Goal: Transaction & Acquisition: Book appointment/travel/reservation

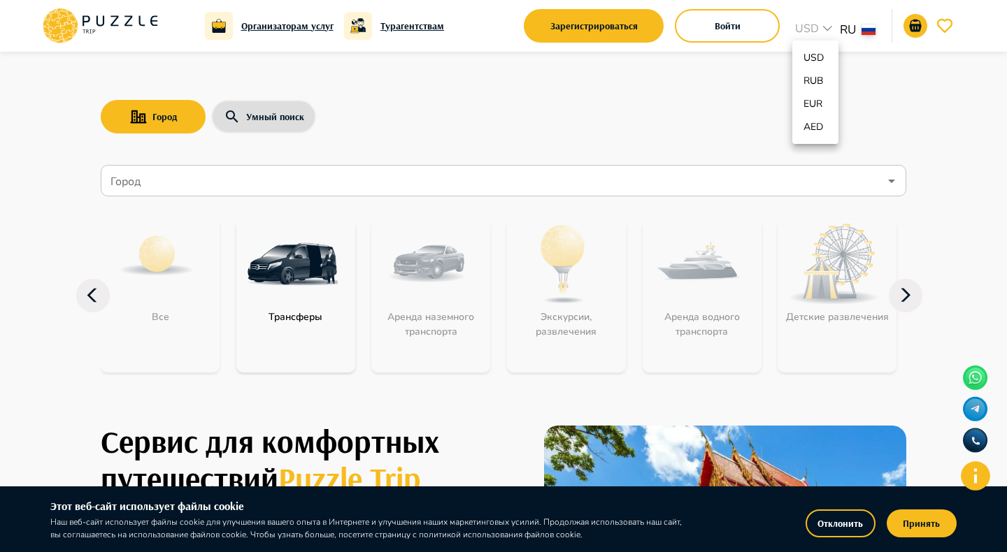
click at [870, 31] on div at bounding box center [503, 276] width 1007 height 552
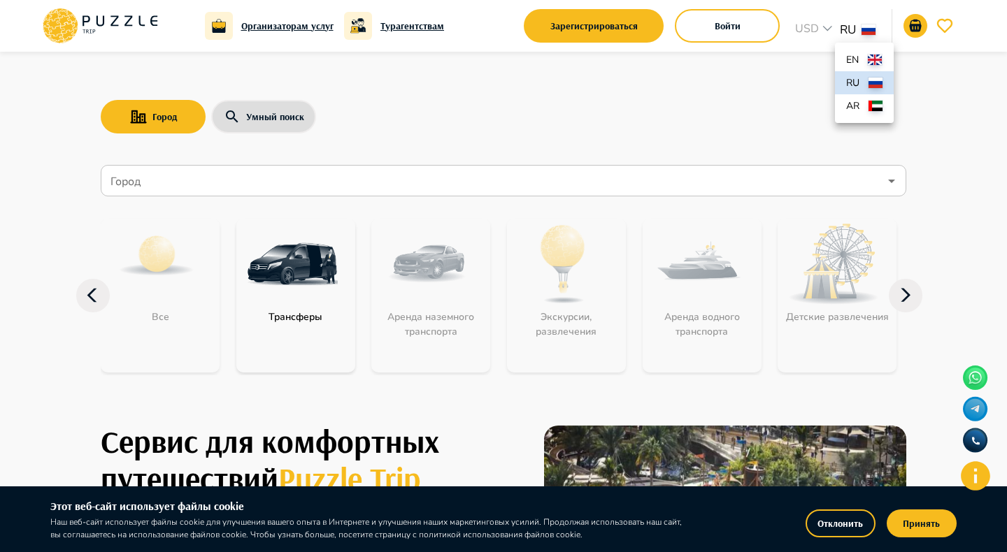
click at [961, 98] on div at bounding box center [503, 276] width 1007 height 552
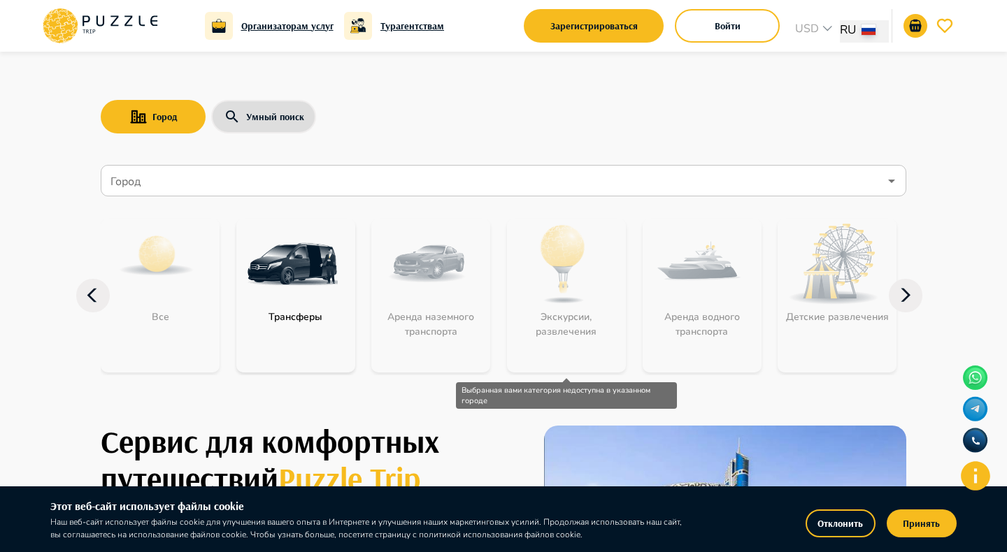
click at [577, 284] on div "Экскурсии, развлечения" at bounding box center [566, 296] width 119 height 154
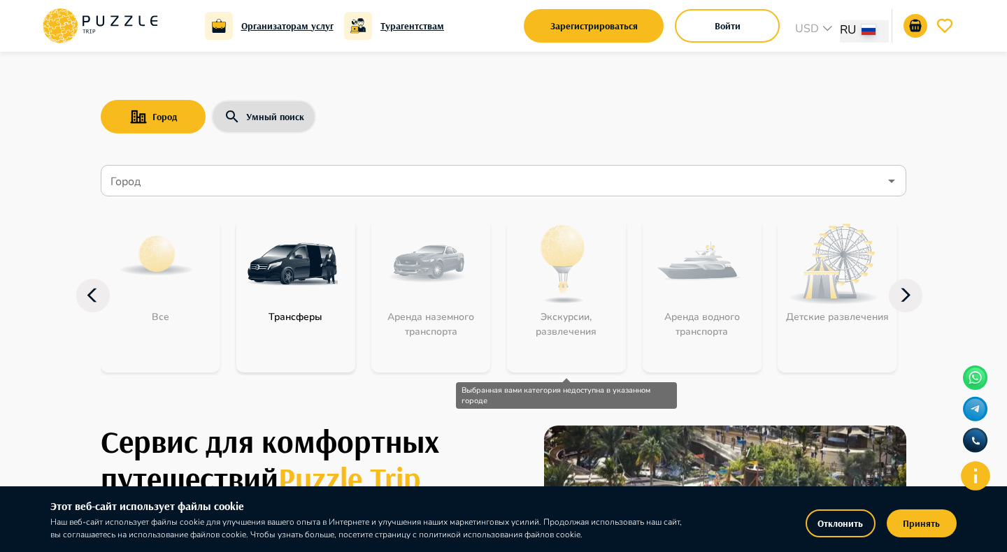
click at [543, 293] on div "Экскурсии, развлечения" at bounding box center [566, 296] width 119 height 154
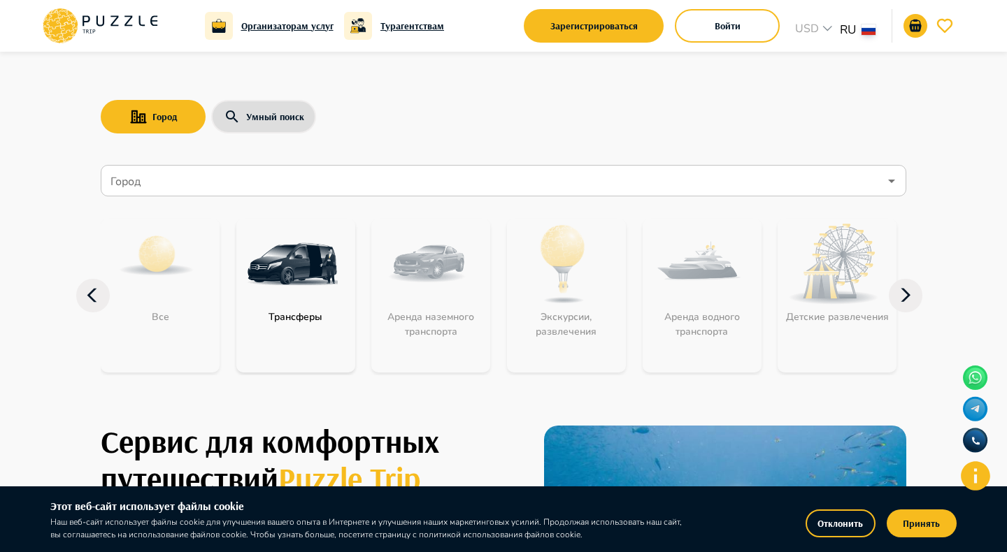
click at [443, 187] on input "Город" at bounding box center [493, 181] width 771 height 27
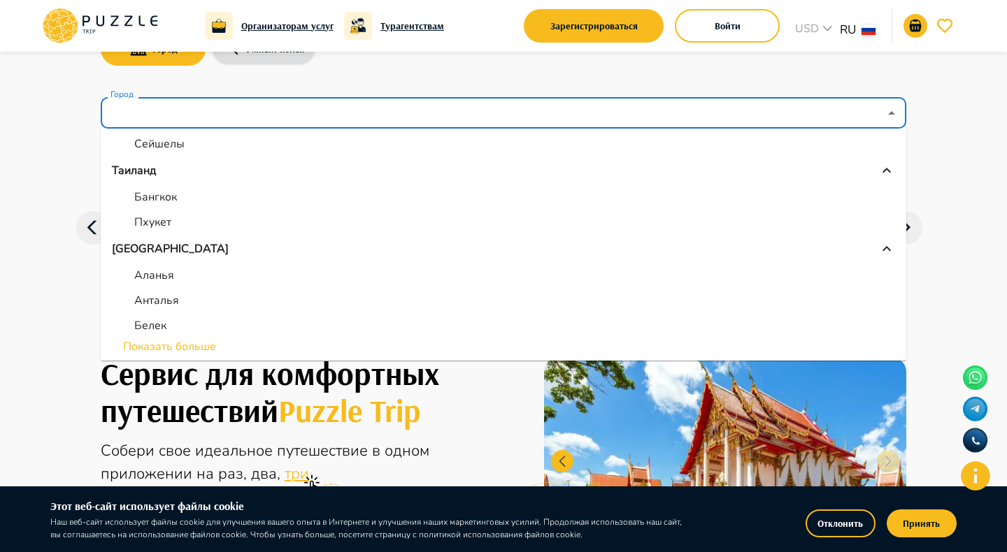
scroll to position [75, 0]
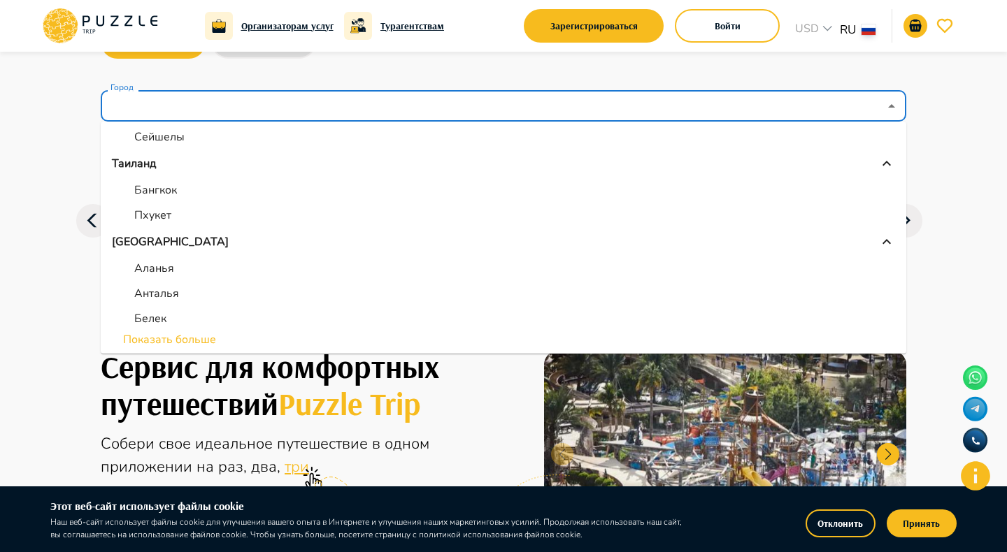
click at [490, 116] on input "Город" at bounding box center [493, 106] width 771 height 27
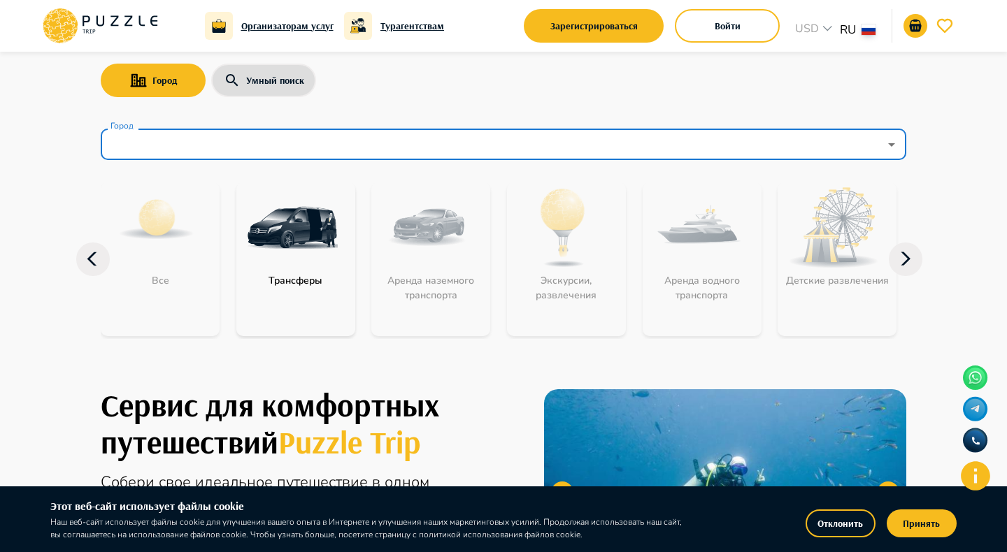
scroll to position [0, 0]
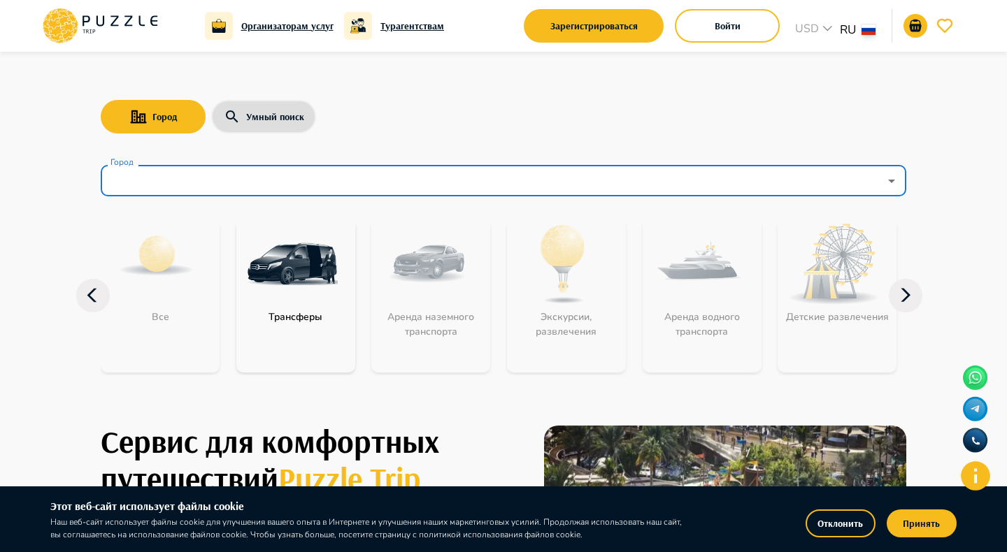
click at [238, 179] on input "Город" at bounding box center [493, 181] width 771 height 27
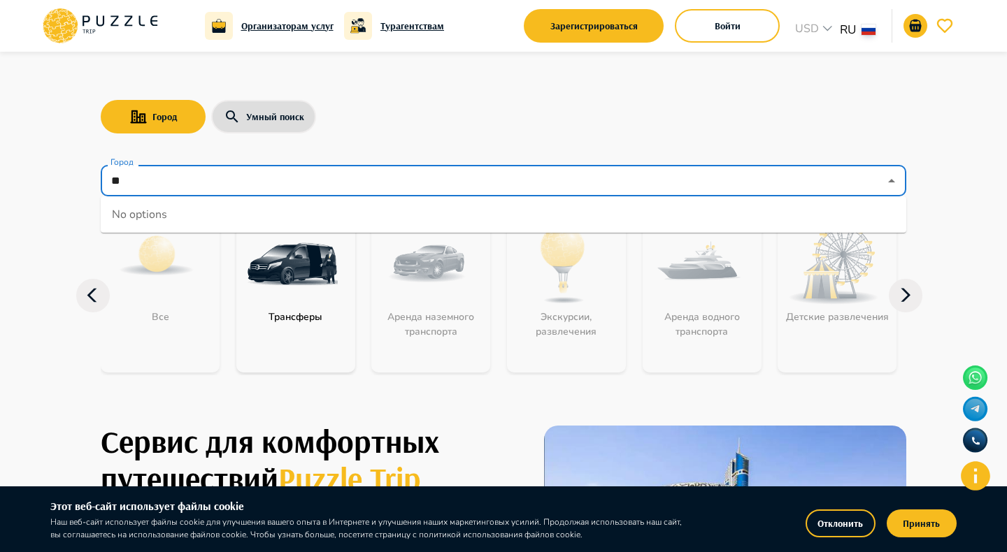
type input "*"
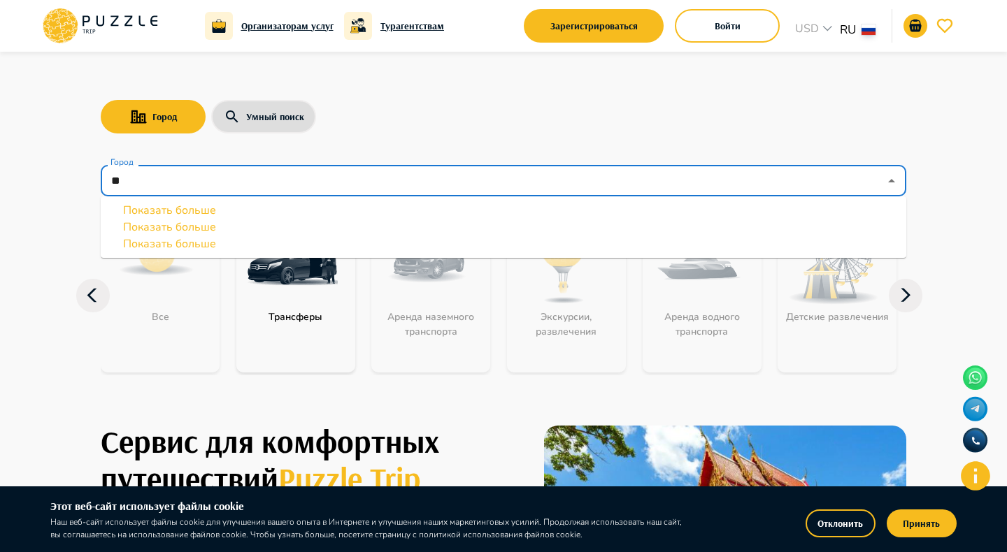
type input "*"
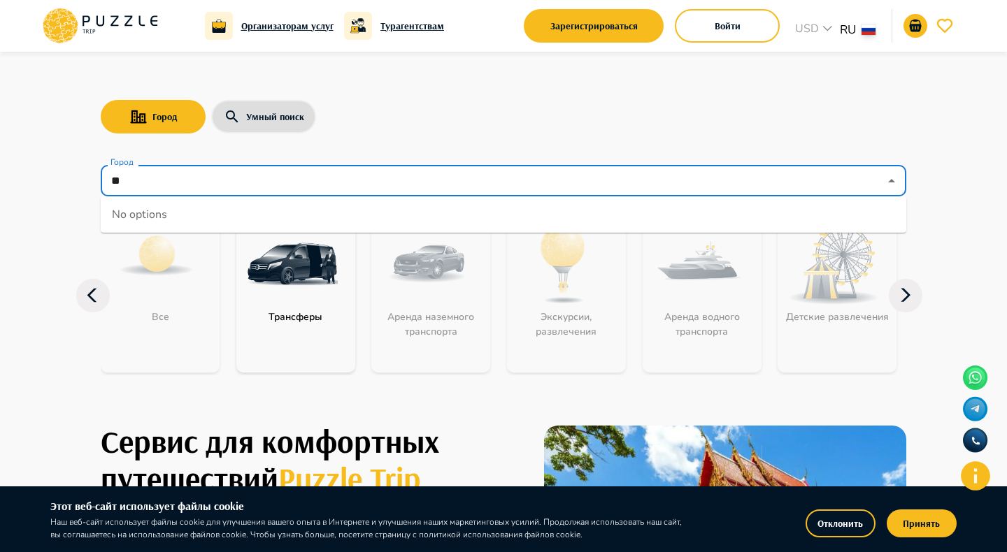
type input "*"
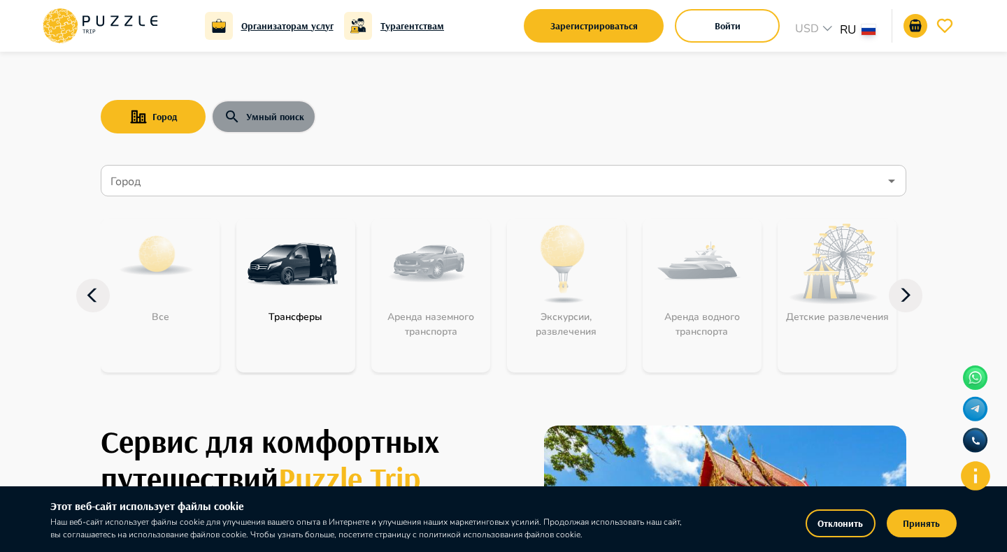
click at [248, 122] on button "Умный поиск" at bounding box center [263, 117] width 105 height 34
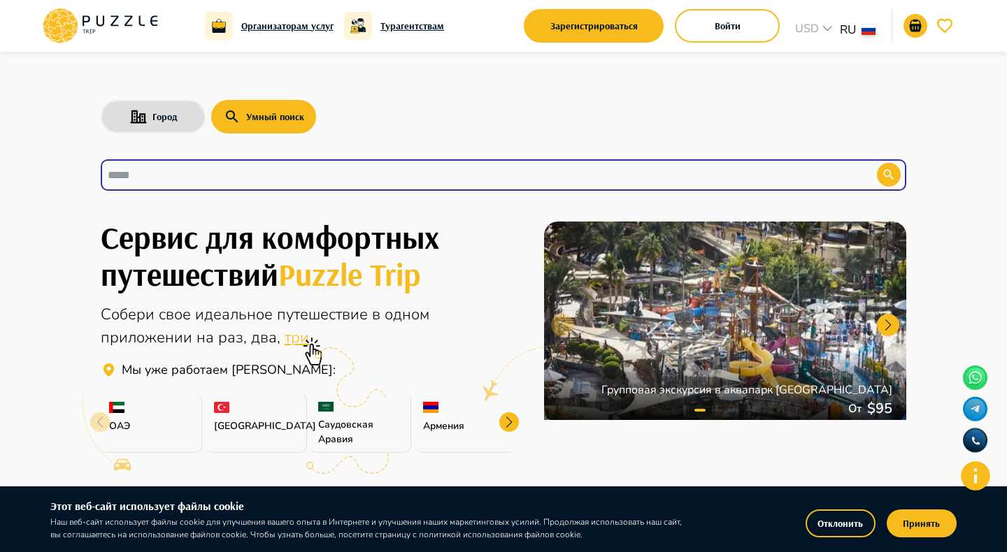
click at [207, 170] on input "text" at bounding box center [478, 175] width 741 height 16
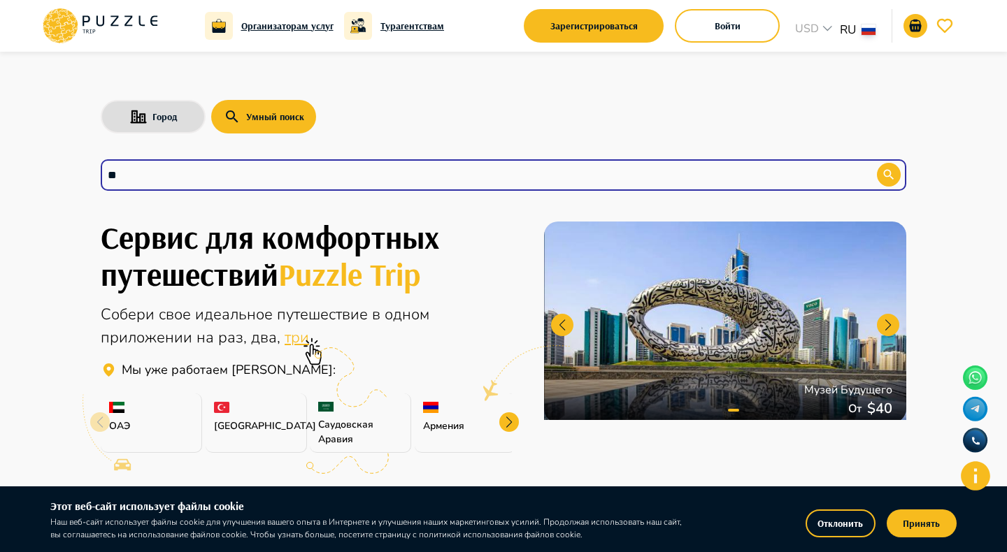
type input "*"
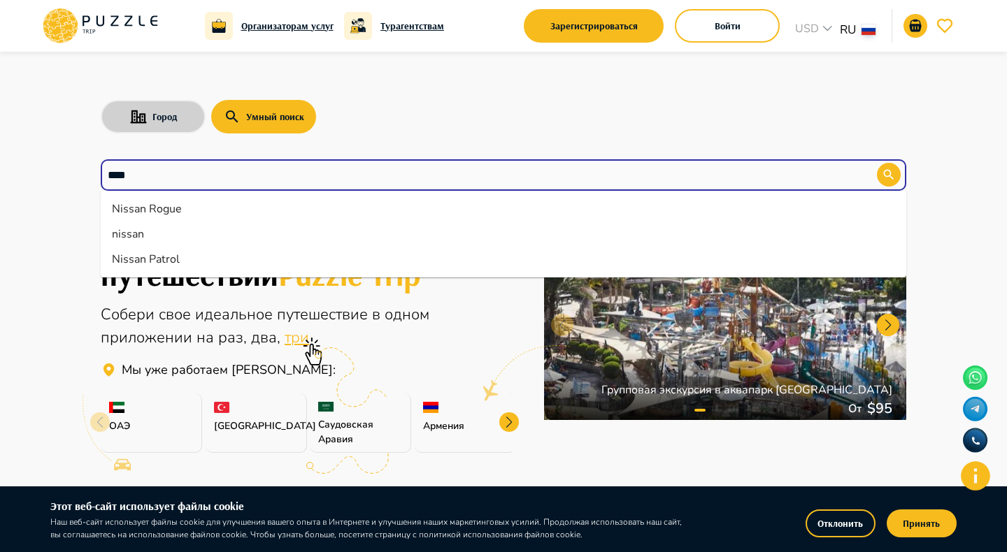
type input "***"
click at [148, 120] on button "Город" at bounding box center [153, 117] width 105 height 34
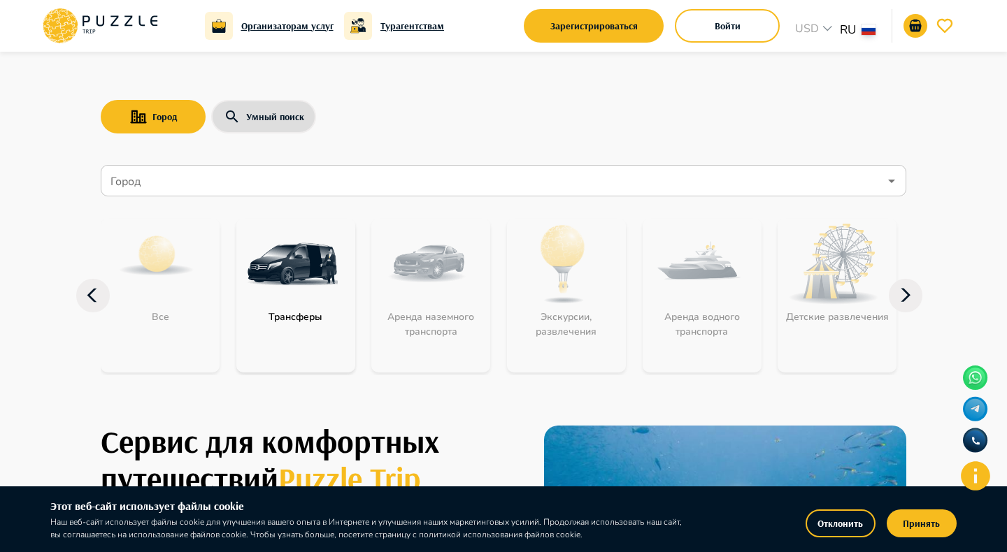
click at [157, 182] on input "Город" at bounding box center [493, 181] width 771 height 27
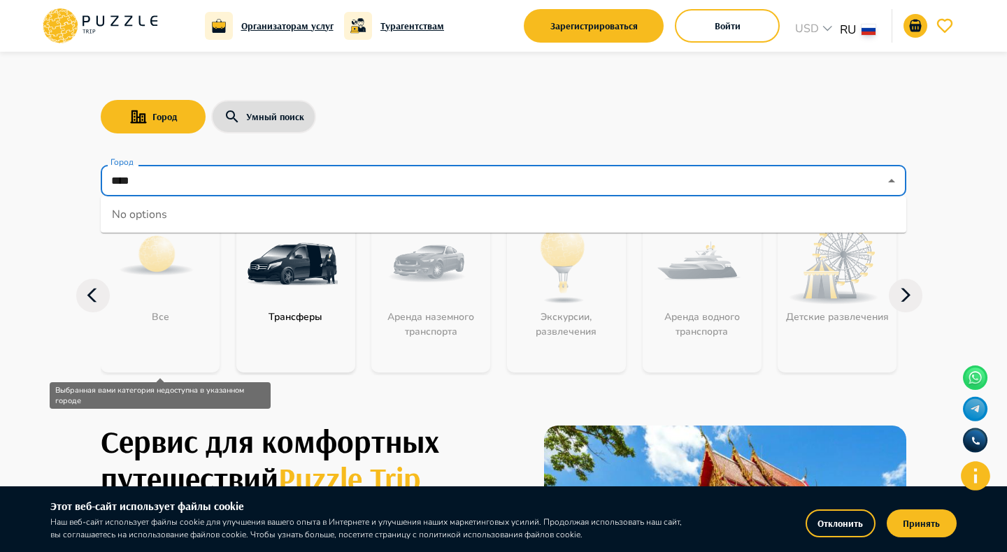
type input "***"
click at [183, 304] on div "Все" at bounding box center [160, 296] width 119 height 154
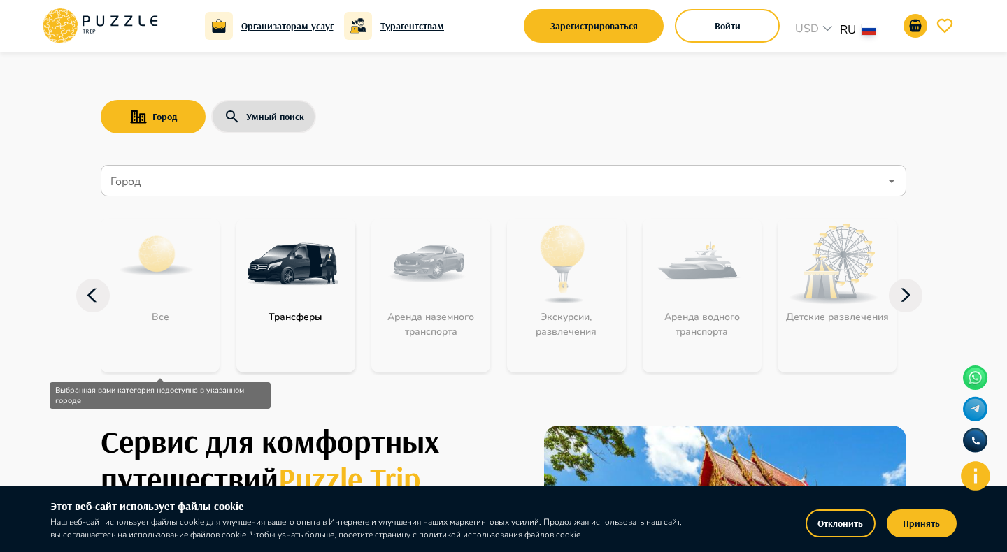
click at [175, 294] on div "Все" at bounding box center [160, 296] width 119 height 154
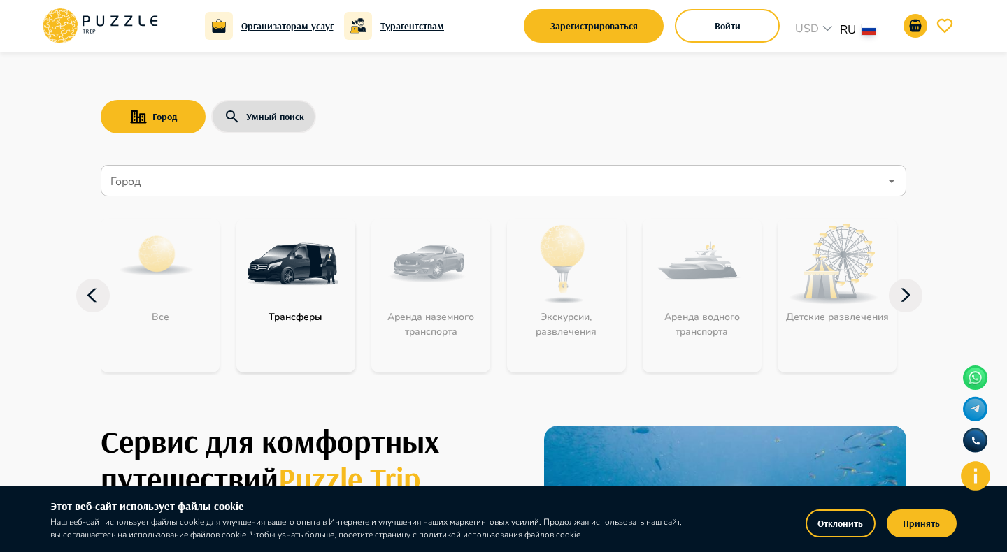
drag, startPoint x: 269, startPoint y: 196, endPoint x: 48, endPoint y: 192, distance: 221.0
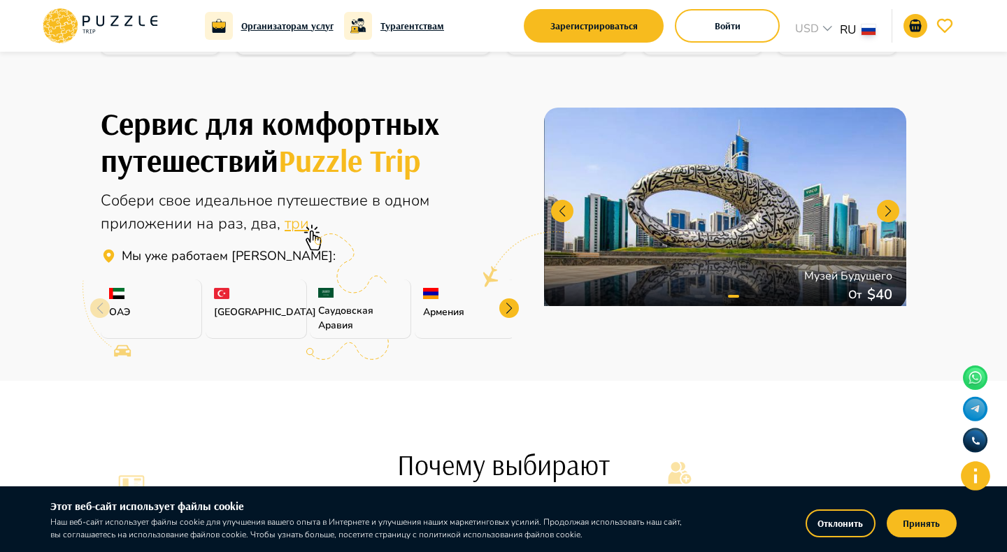
scroll to position [302, 0]
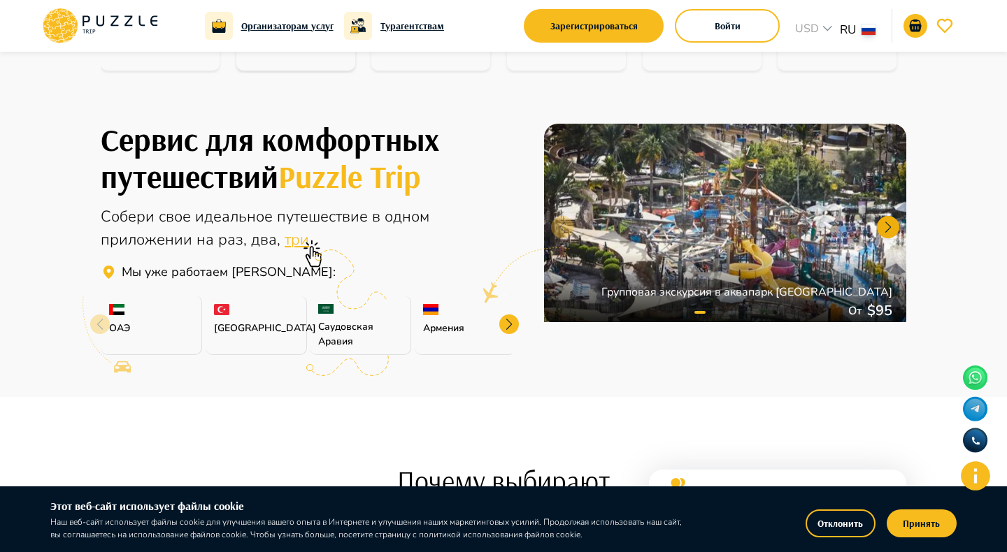
click at [887, 225] on div at bounding box center [888, 227] width 22 height 22
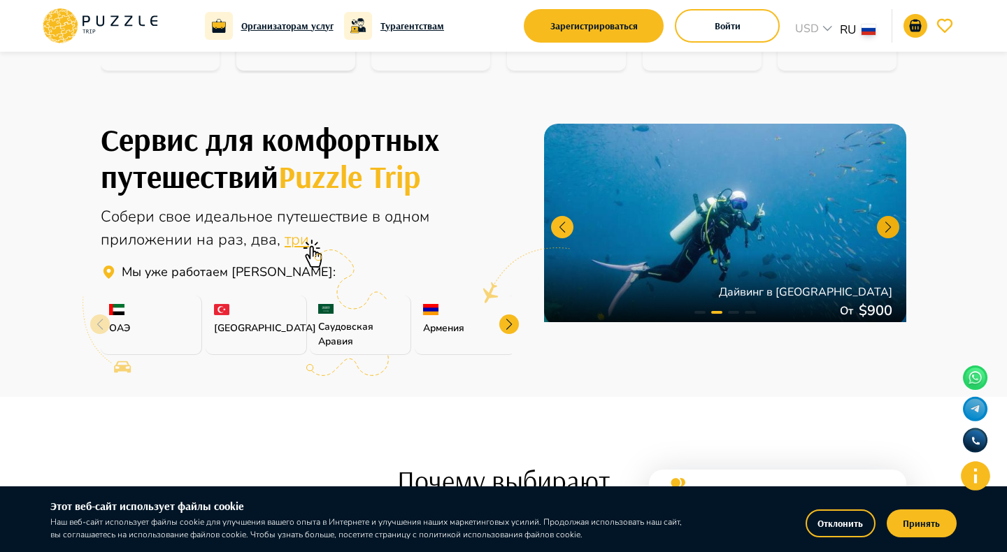
click at [887, 225] on div at bounding box center [888, 227] width 22 height 22
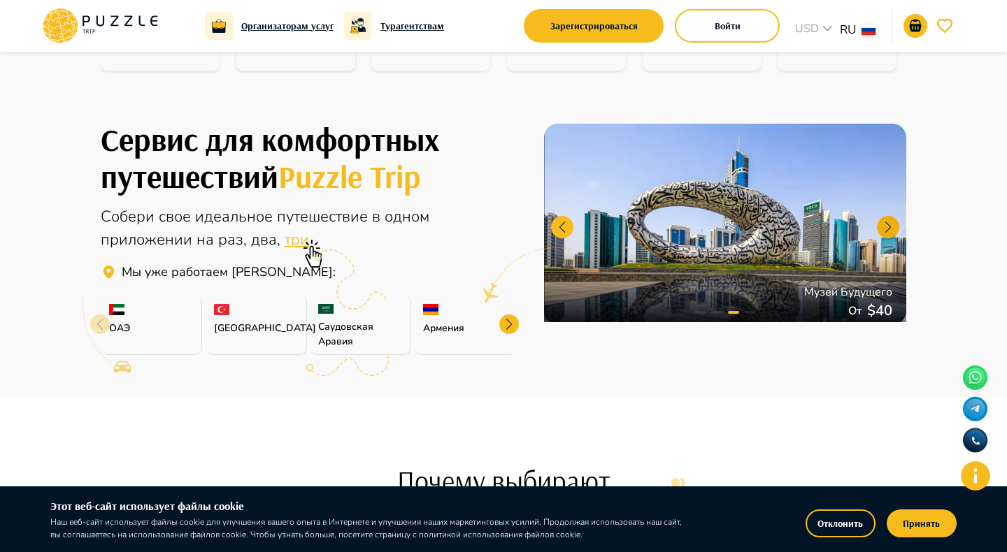
click at [887, 225] on div at bounding box center [888, 227] width 22 height 22
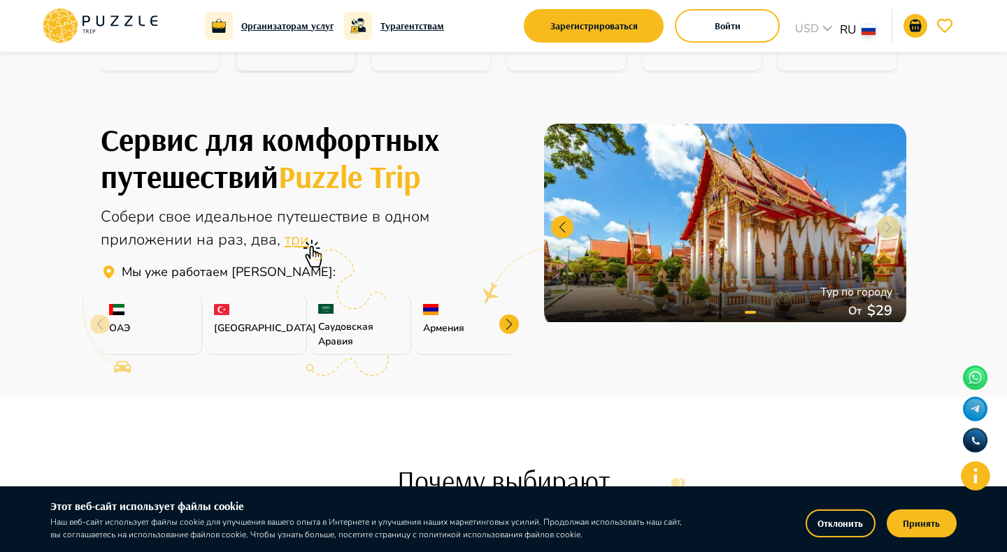
click at [887, 225] on div at bounding box center [725, 224] width 362 height 201
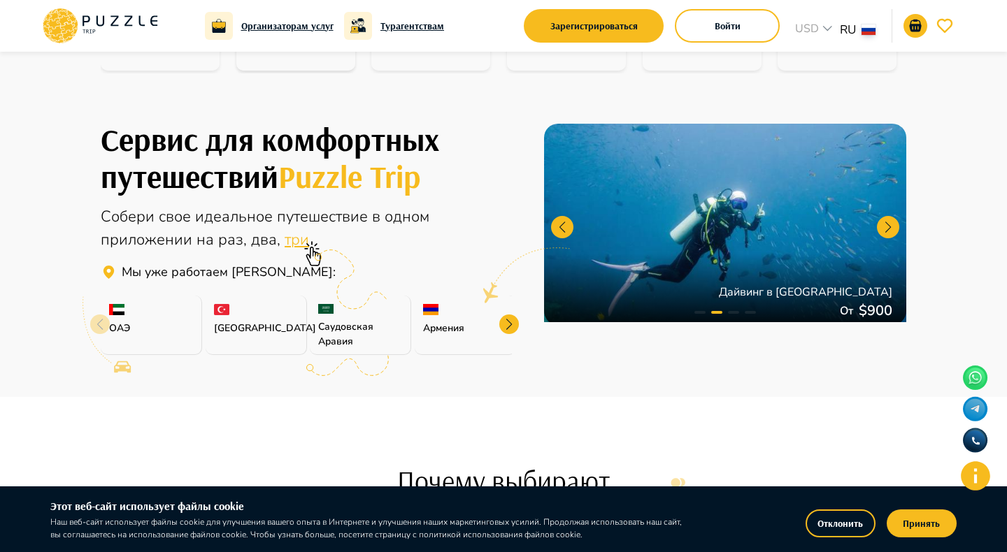
click at [509, 321] on div at bounding box center [509, 325] width 20 height 20
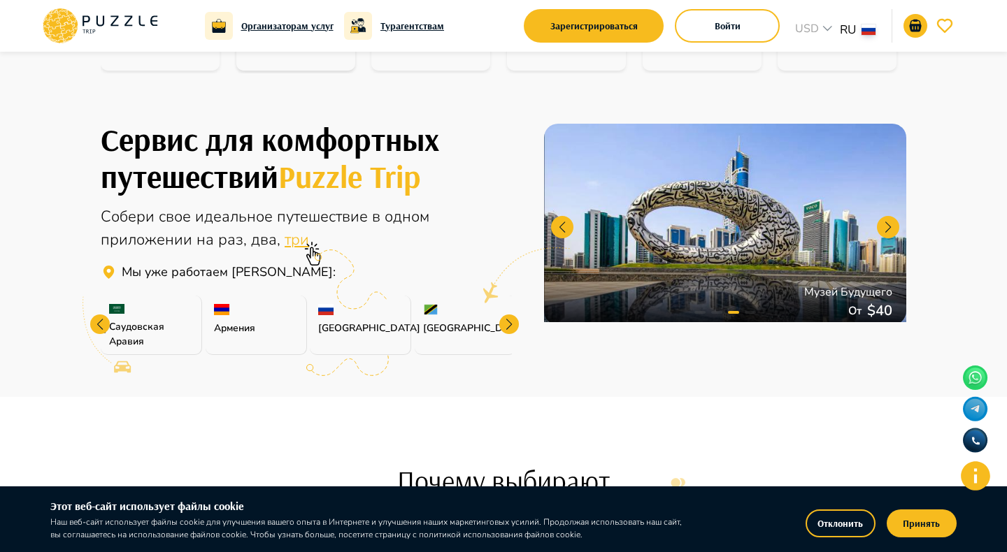
click at [509, 321] on div at bounding box center [509, 325] width 20 height 20
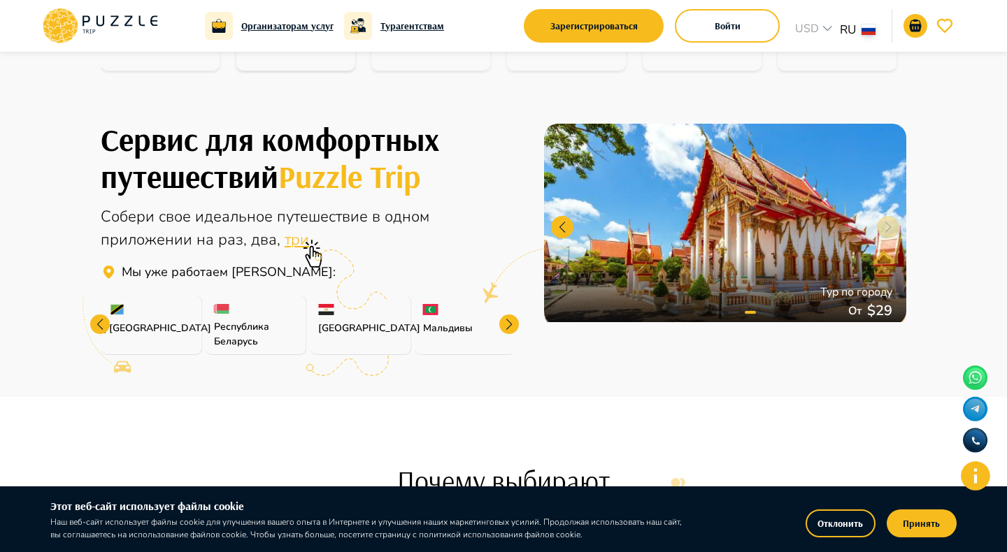
click at [509, 321] on div at bounding box center [509, 325] width 20 height 20
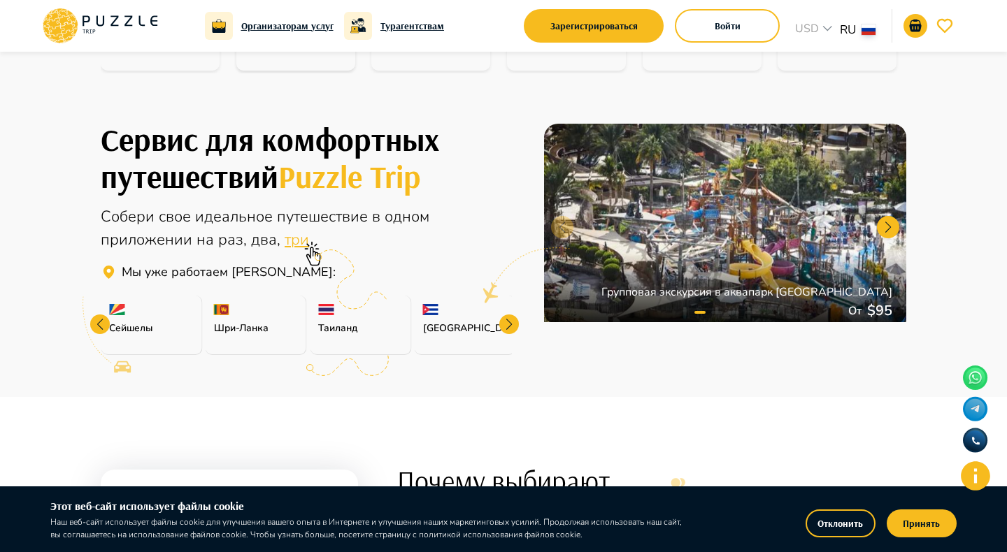
click at [509, 321] on div at bounding box center [509, 325] width 20 height 20
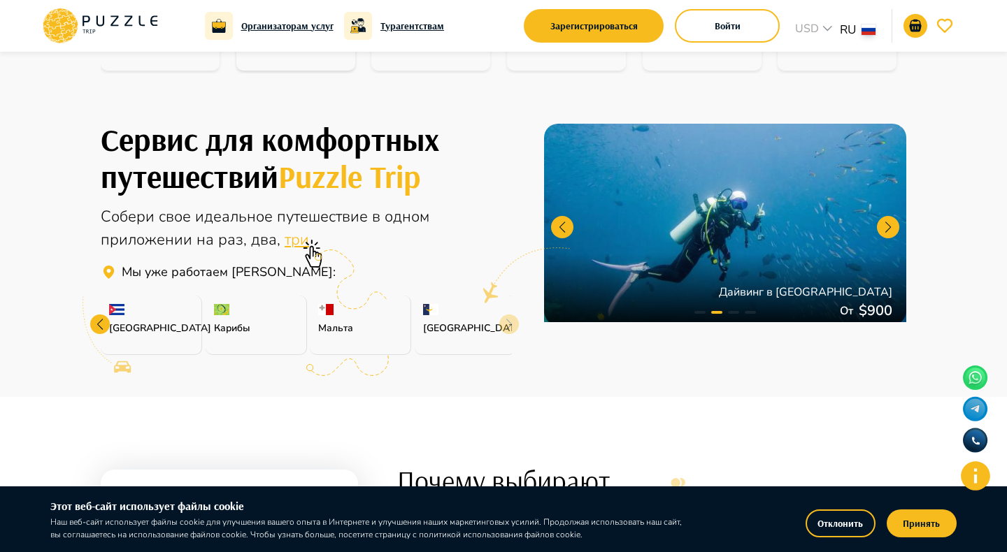
click at [509, 321] on div "Азорские острова" at bounding box center [465, 325] width 101 height 59
click at [349, 322] on p "Мальта" at bounding box center [360, 328] width 84 height 15
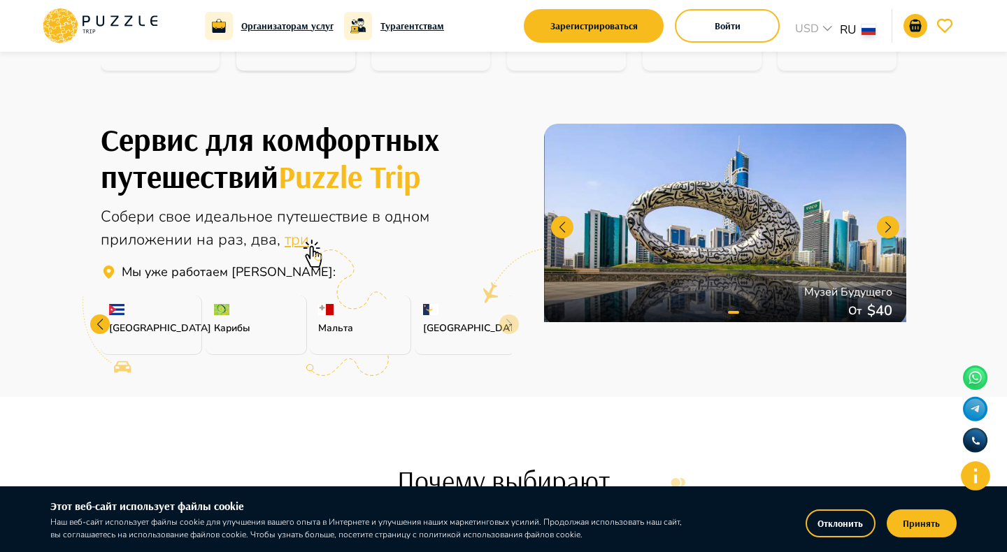
click at [329, 315] on img at bounding box center [325, 309] width 15 height 11
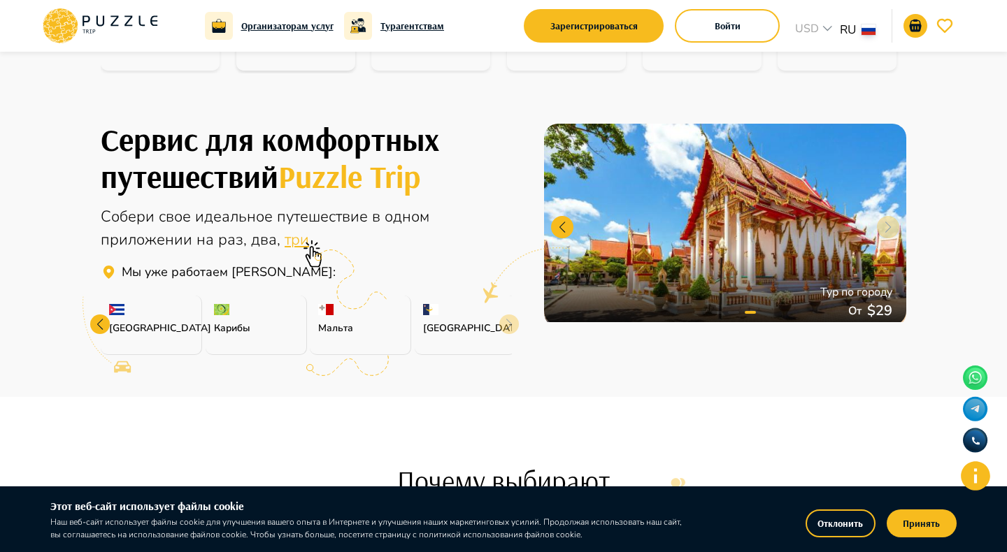
click at [324, 309] on icon at bounding box center [351, 280] width 73 height 60
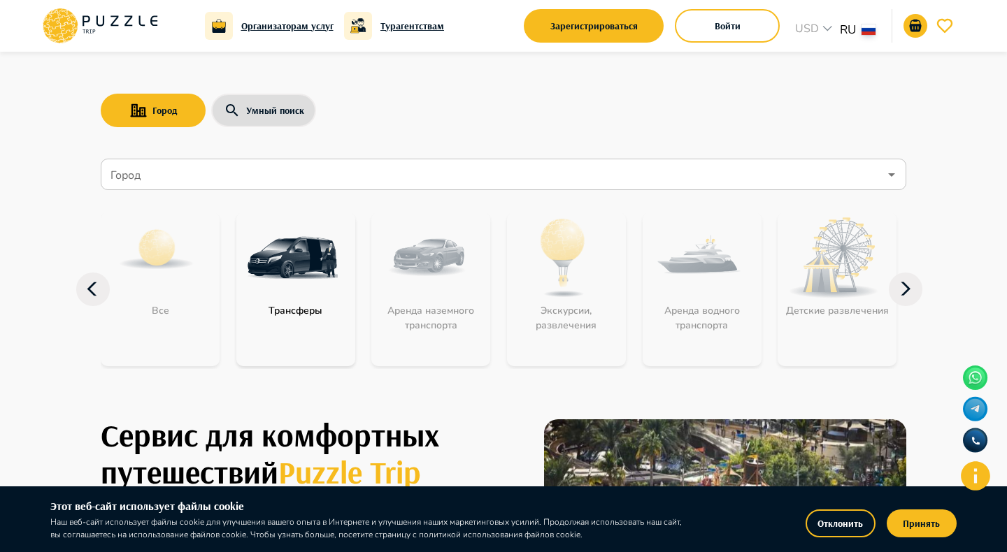
scroll to position [0, 0]
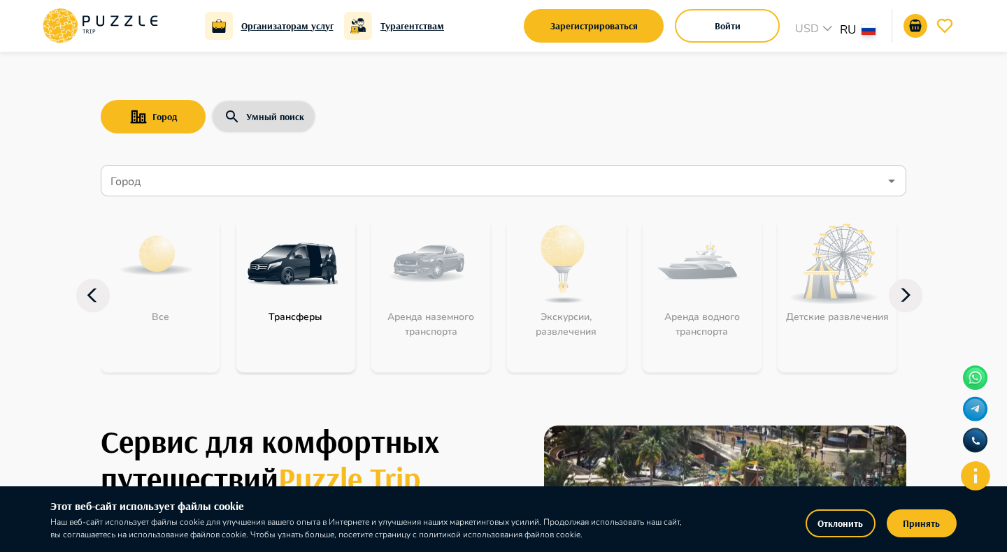
click at [227, 168] on input "Город" at bounding box center [493, 181] width 771 height 27
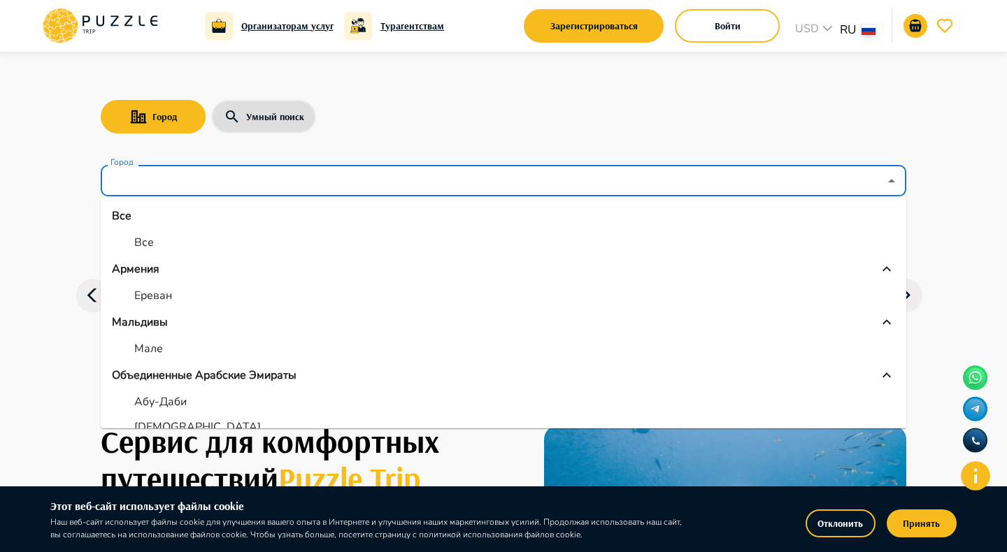
type input "*"
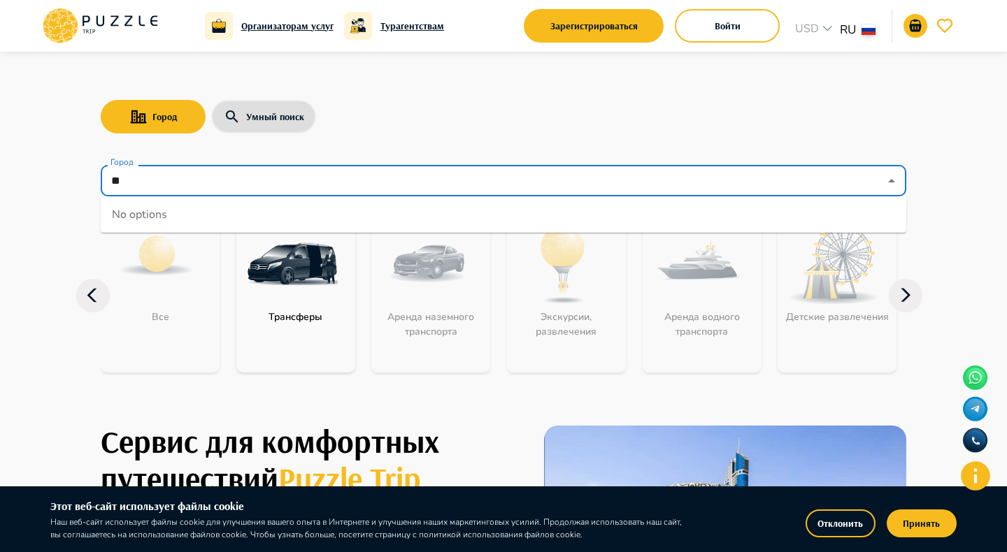
type input "*"
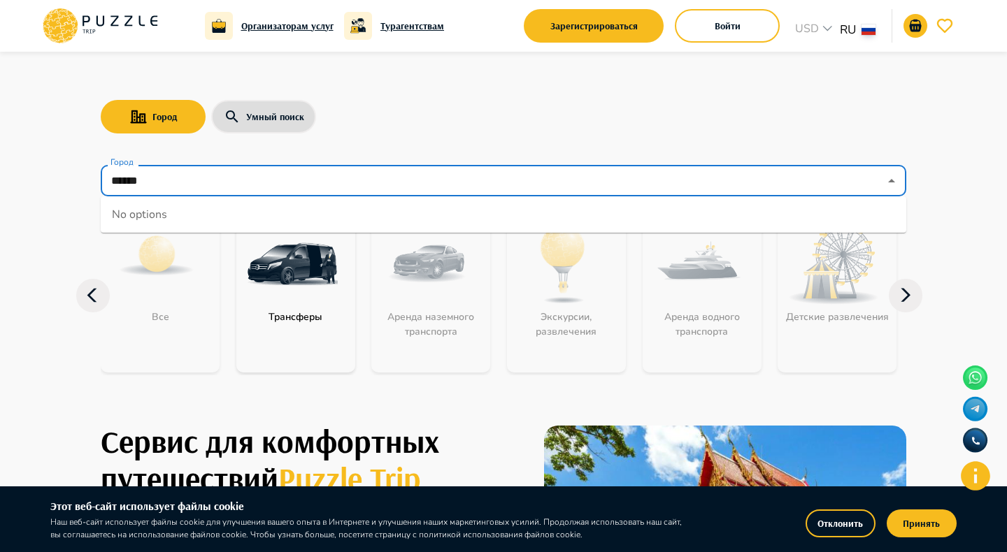
type input "******"
click at [260, 103] on button "Умный поиск" at bounding box center [263, 117] width 105 height 34
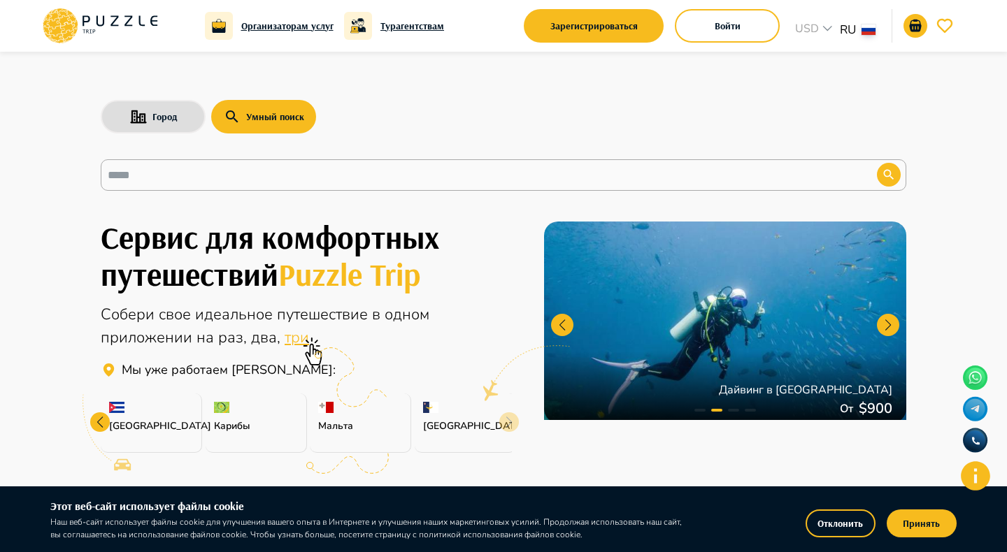
click at [354, 415] on div "Мальта" at bounding box center [360, 423] width 101 height 59
click at [337, 429] on p "Мальта" at bounding box center [360, 426] width 84 height 15
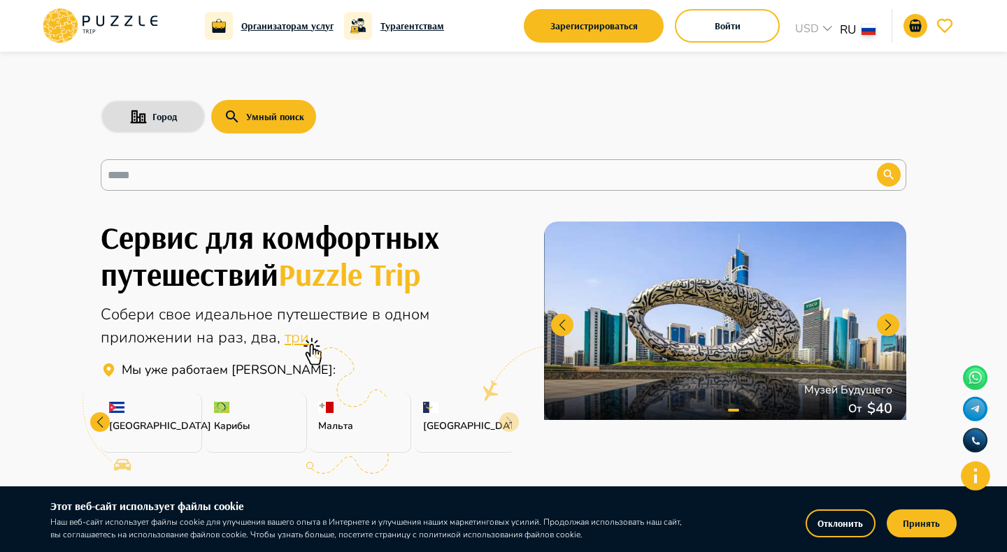
click at [327, 409] on div at bounding box center [351, 379] width 73 height 63
click at [321, 403] on icon at bounding box center [351, 378] width 73 height 60
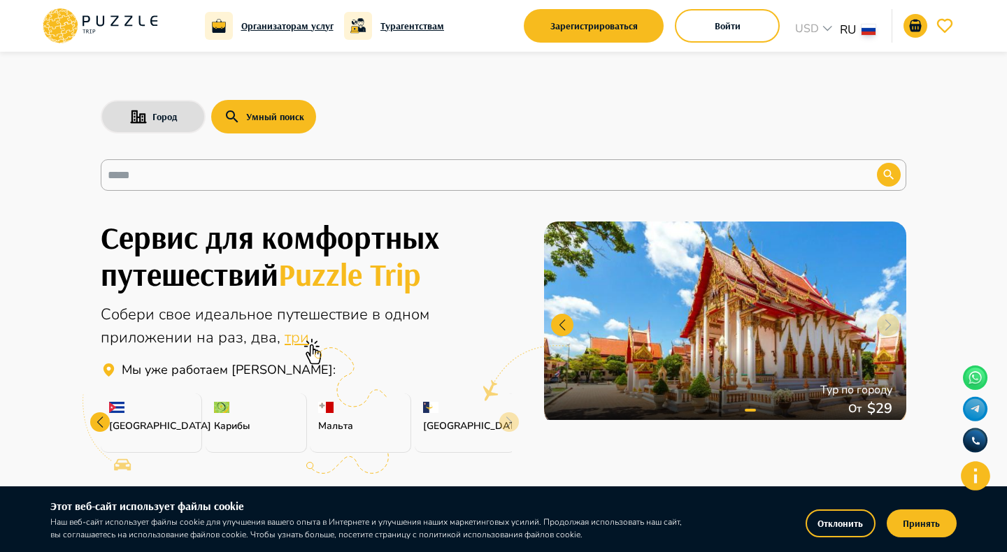
click at [289, 341] on span "три" at bounding box center [297, 337] width 24 height 21
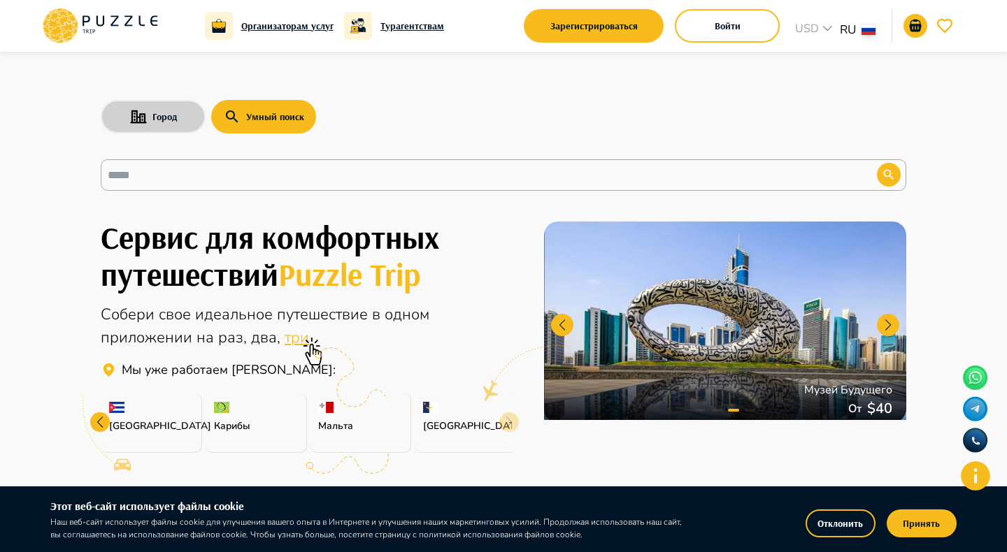
click at [165, 125] on button "Город" at bounding box center [153, 117] width 105 height 34
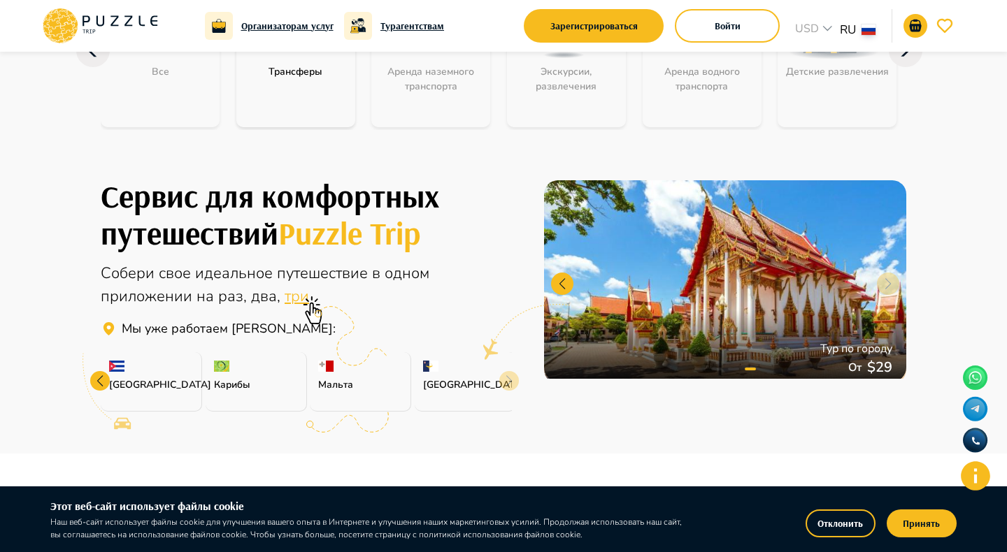
scroll to position [313, 0]
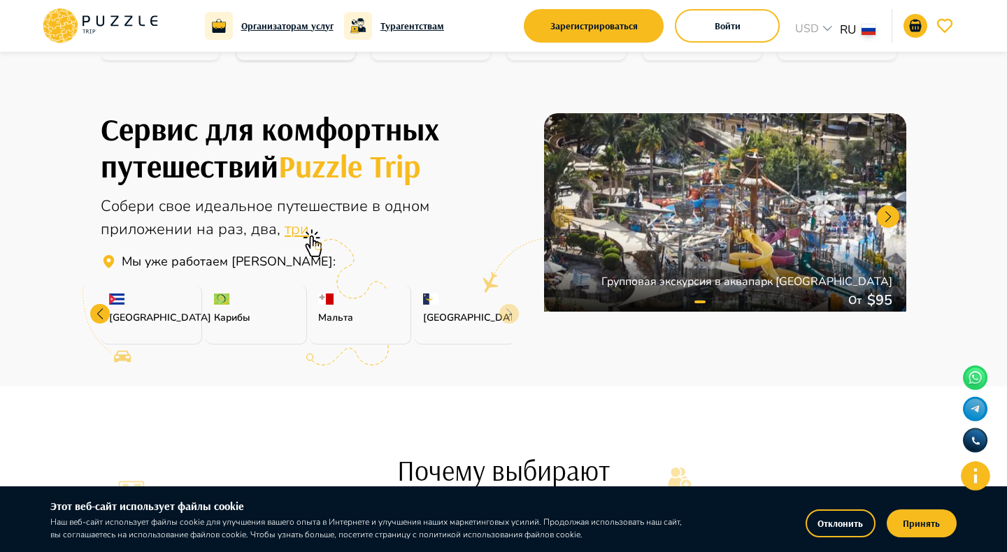
click at [348, 171] on span "Puzzle Trip" at bounding box center [349, 165] width 143 height 39
click at [288, 228] on span "три" at bounding box center [297, 229] width 24 height 21
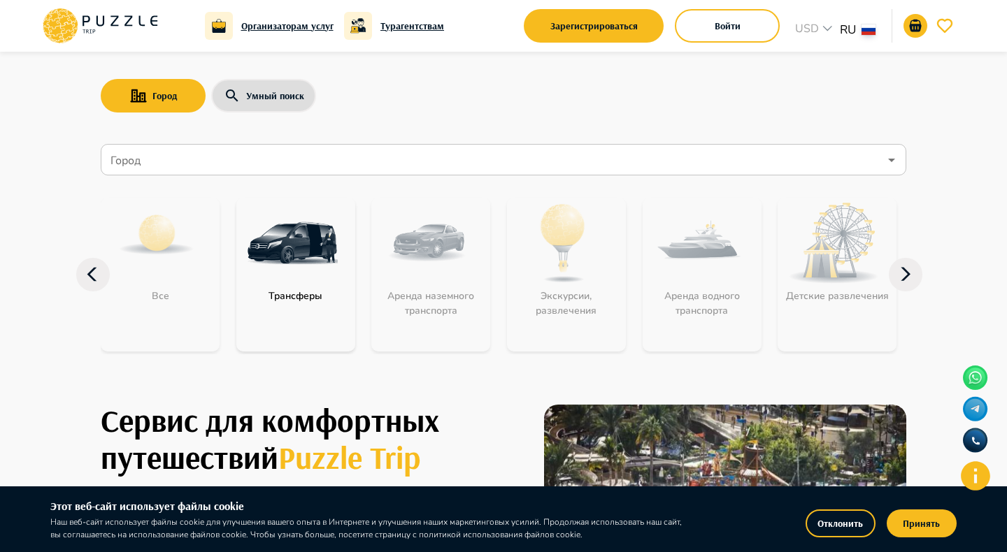
scroll to position [20, 0]
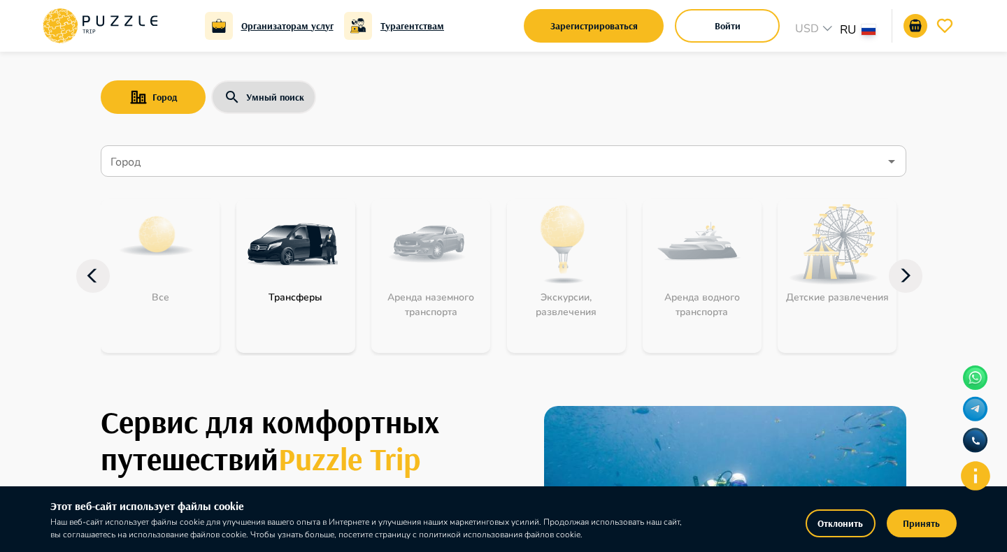
click at [287, 273] on img "category-get_transfer" at bounding box center [292, 244] width 91 height 91
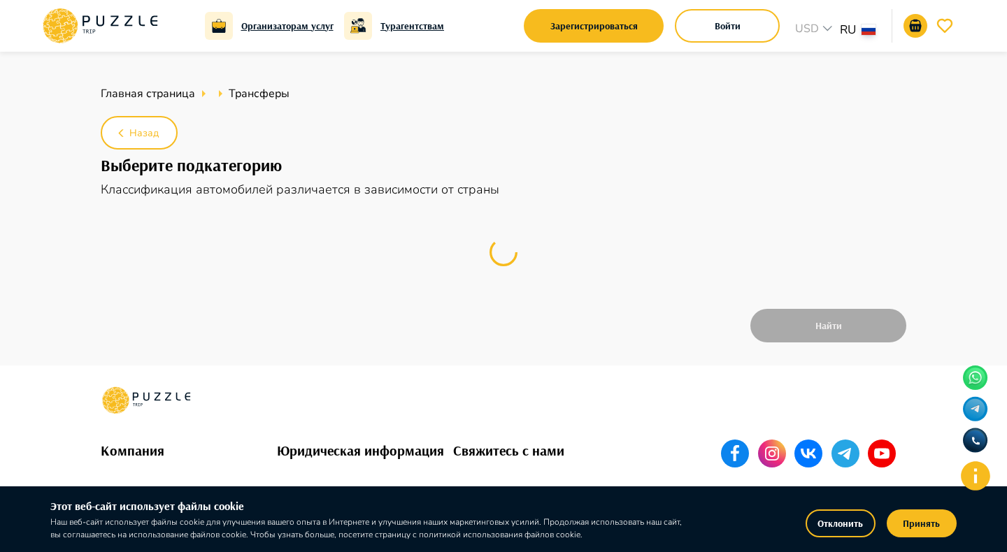
scroll to position [3, 0]
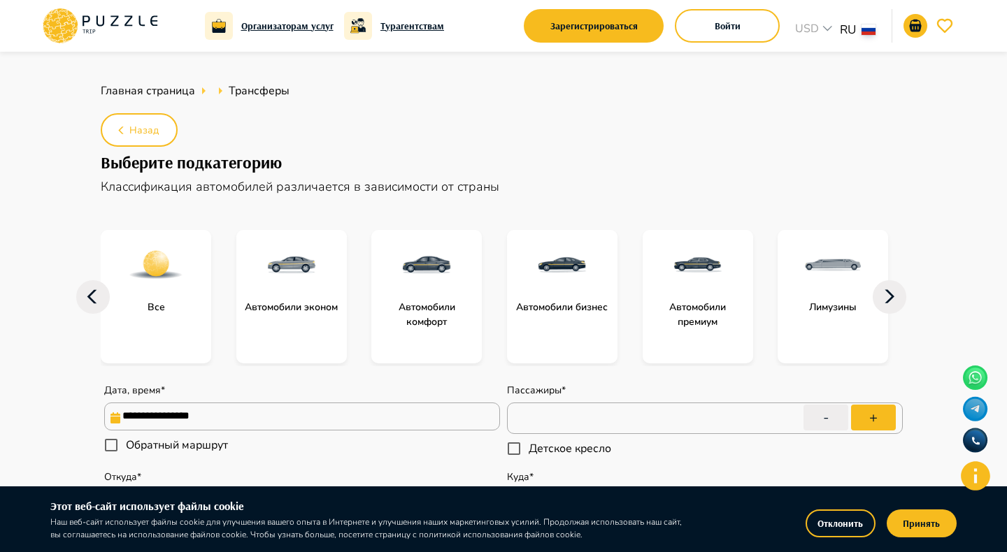
type textarea "*"
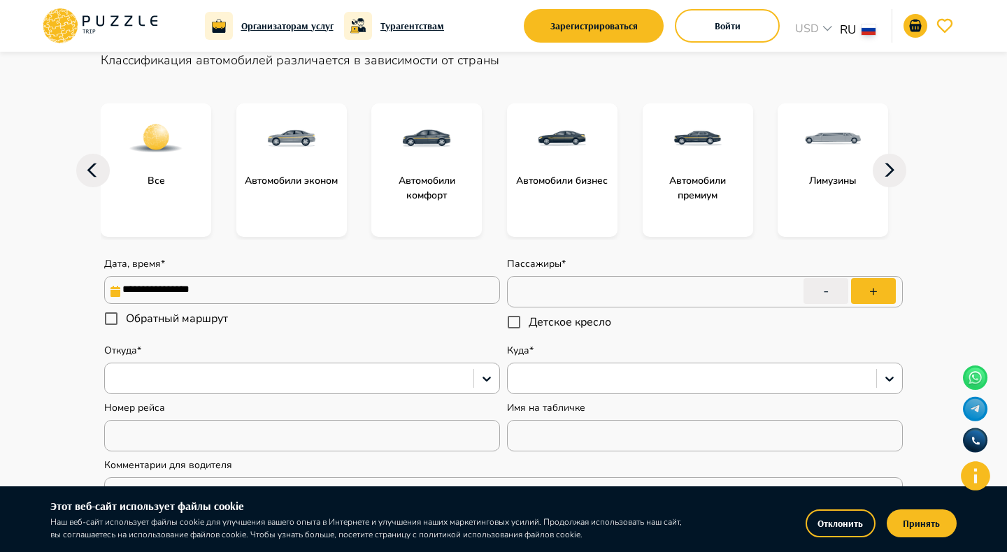
scroll to position [155, 0]
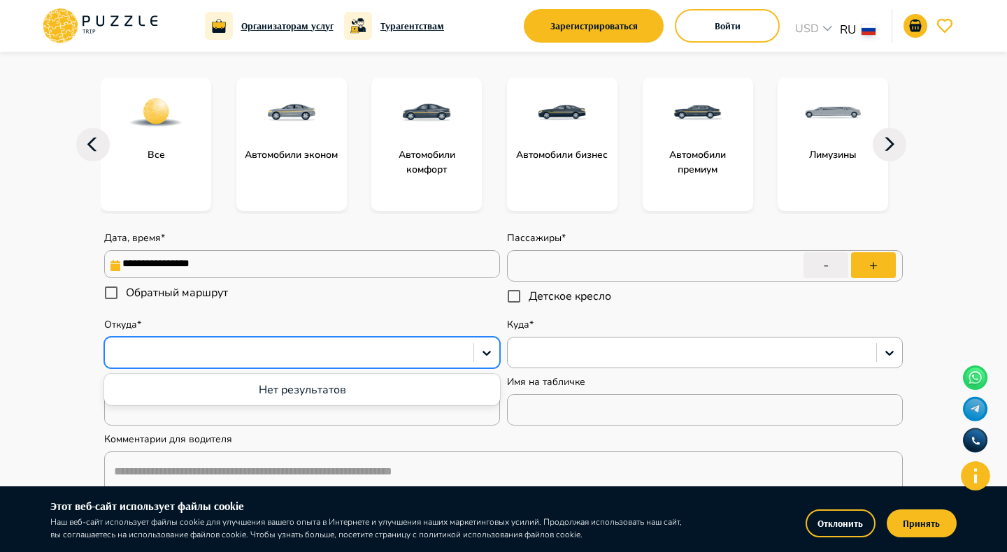
click at [189, 347] on div at bounding box center [289, 353] width 355 height 18
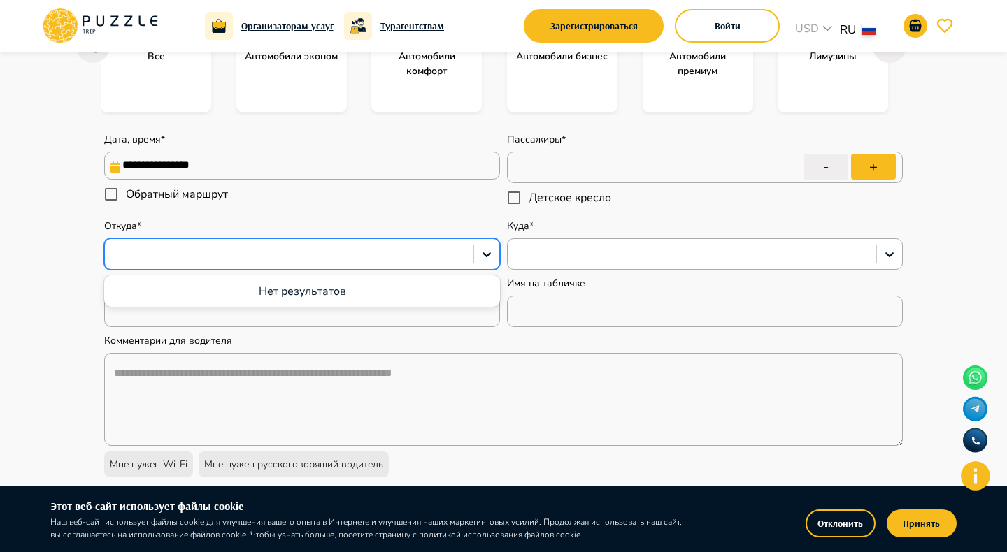
scroll to position [310, 0]
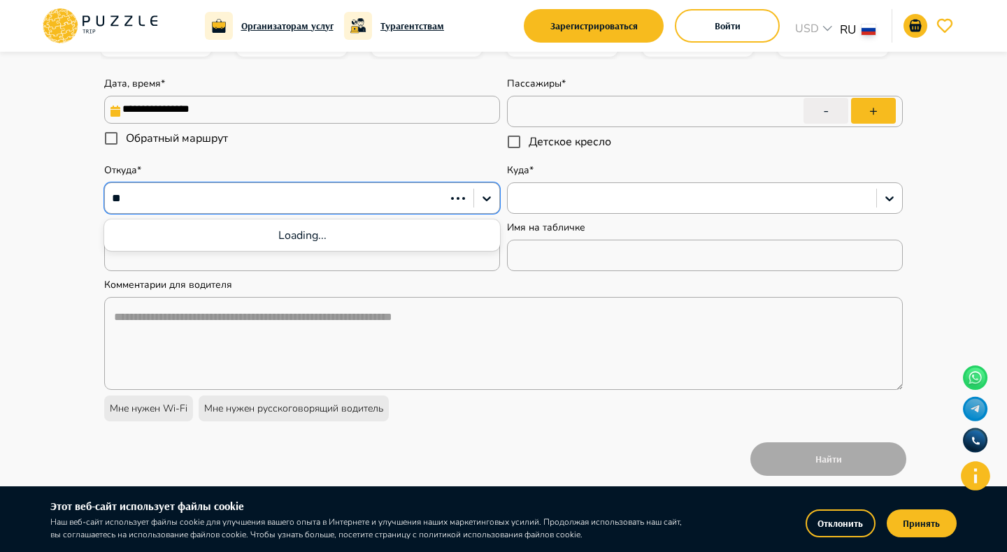
type input "*"
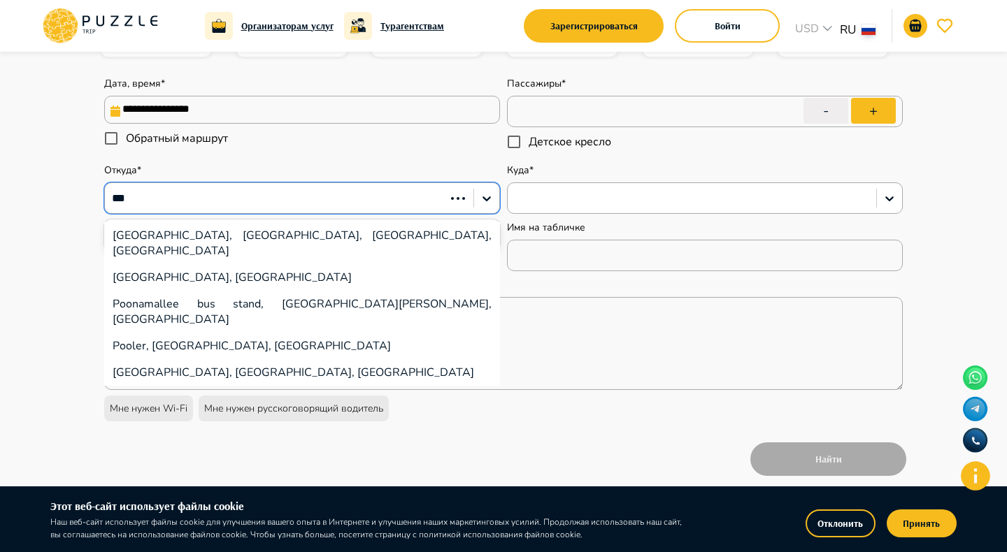
type input "****"
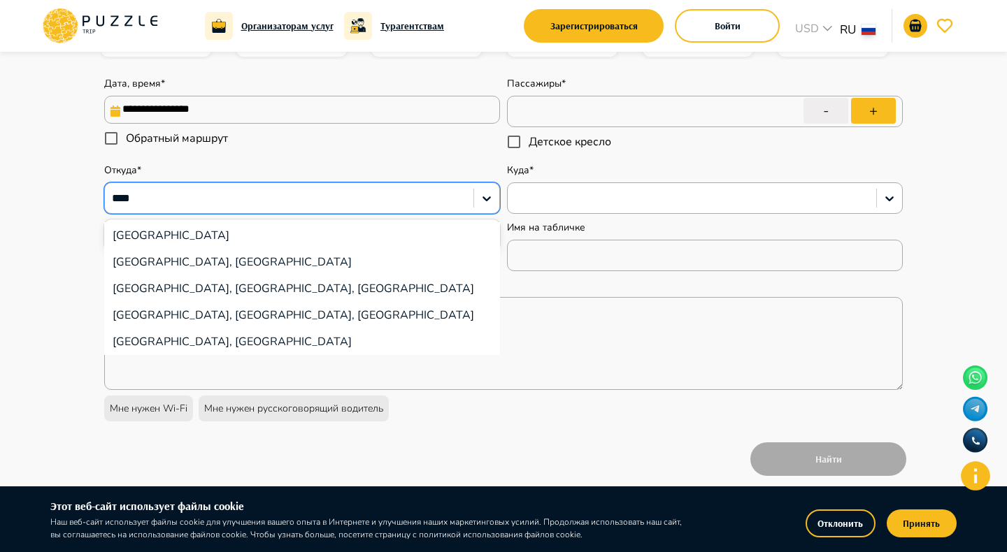
click at [196, 291] on div "Portland, OR, USA" at bounding box center [302, 289] width 396 height 27
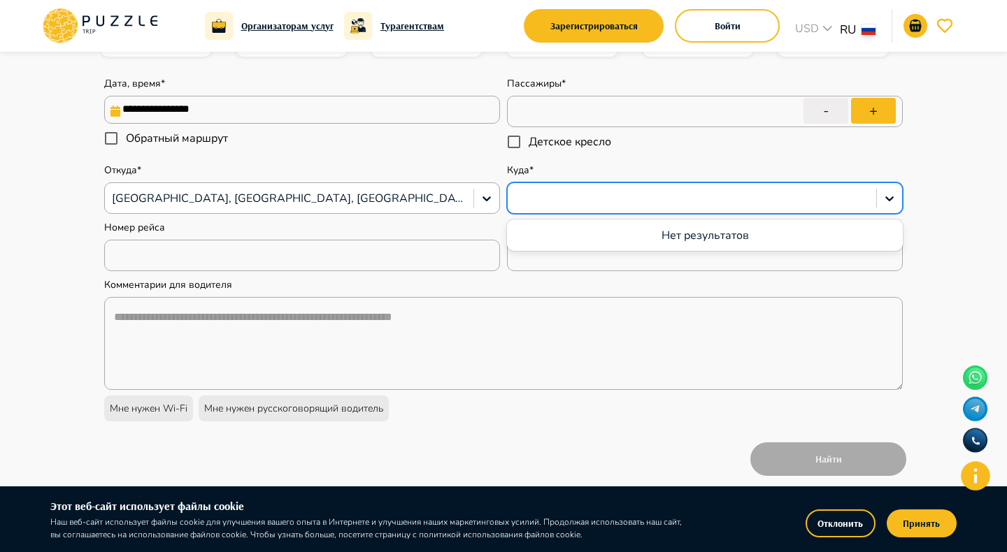
click at [545, 197] on div at bounding box center [692, 199] width 355 height 18
type textarea "*"
type input "***"
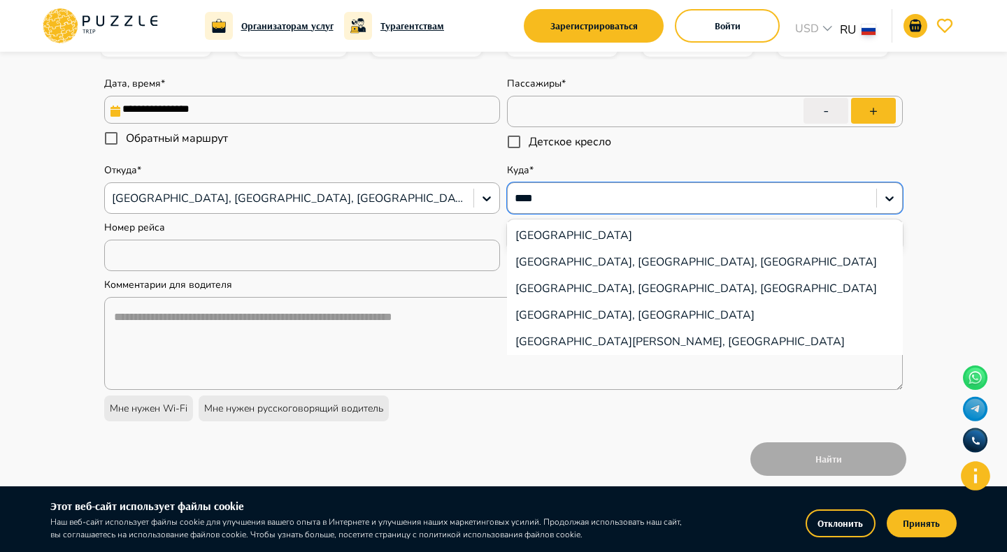
click at [569, 265] on div "San Francisco, CA, USA" at bounding box center [705, 262] width 396 height 27
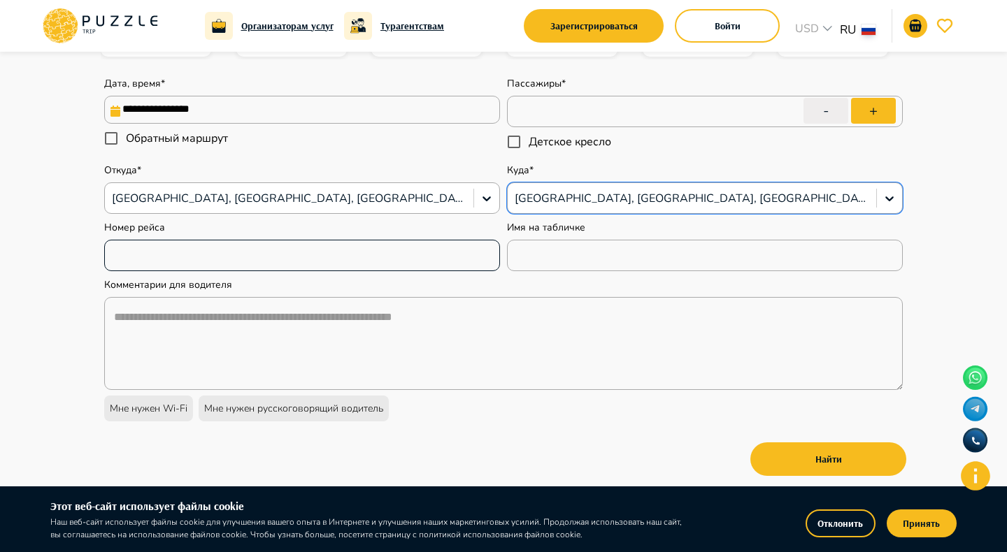
click at [357, 267] on input "text" at bounding box center [302, 256] width 396 height 28
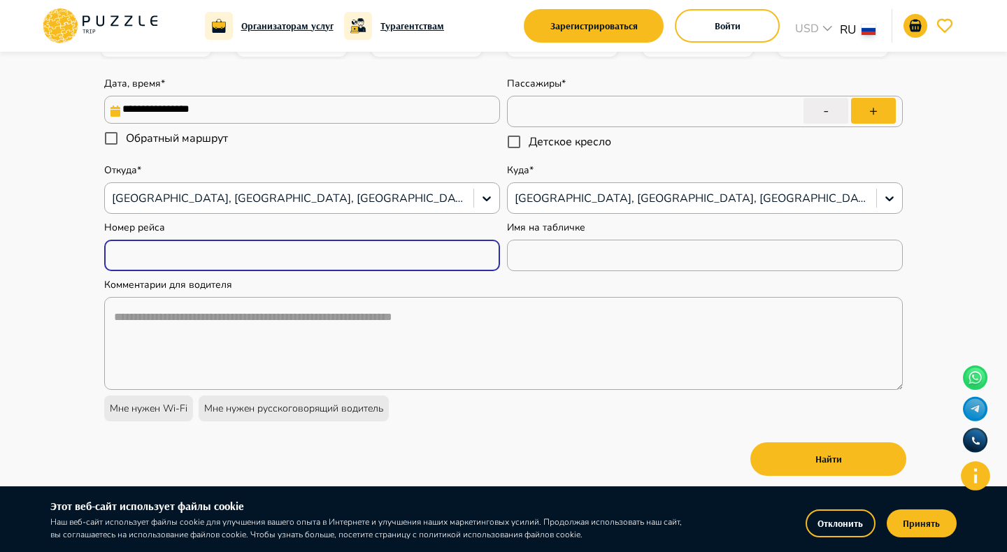
click at [341, 108] on input "**********" at bounding box center [302, 110] width 396 height 28
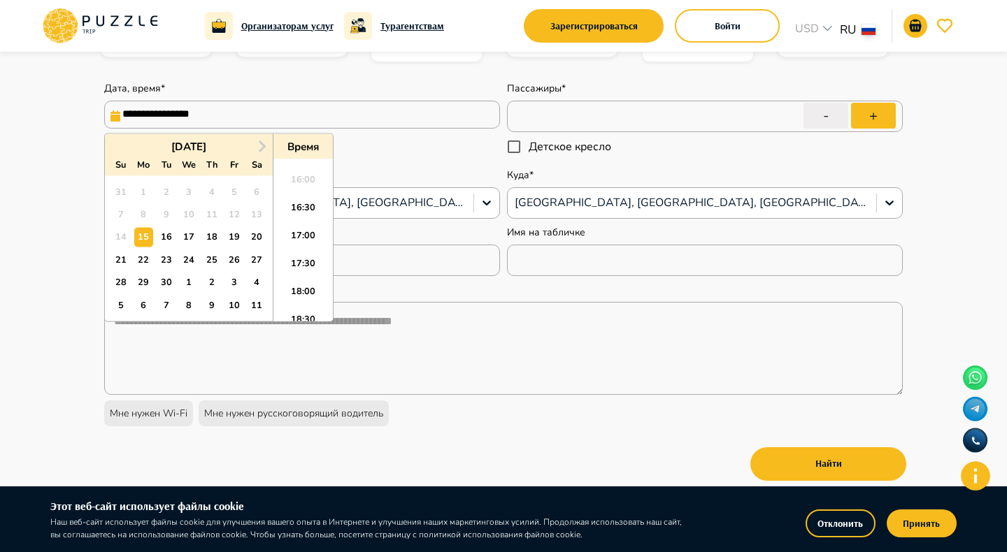
scroll to position [312, 0]
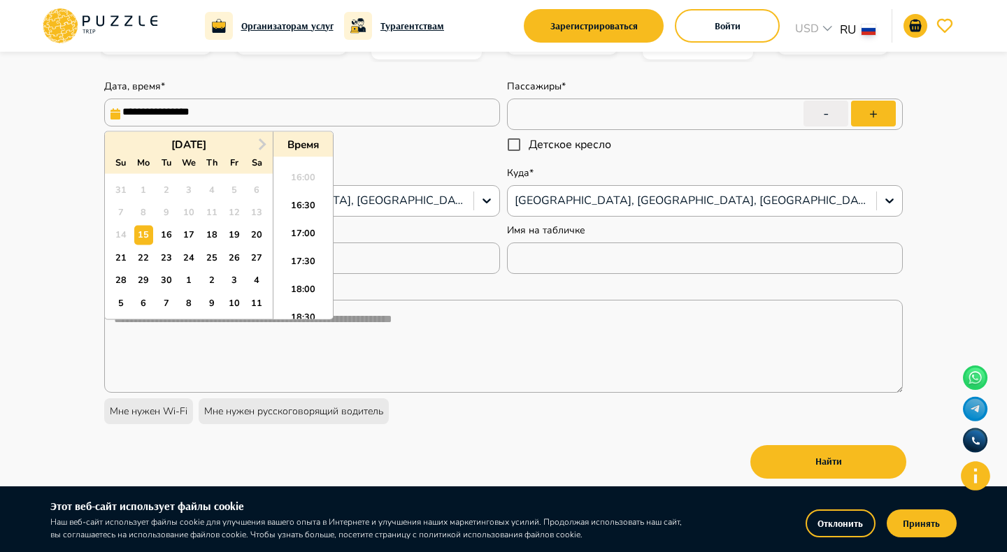
type textarea "*"
click at [264, 137] on button "Next Month" at bounding box center [262, 145] width 22 height 22
click at [257, 210] on div "11" at bounding box center [257, 212] width 19 height 19
type input "**********"
type textarea "*"
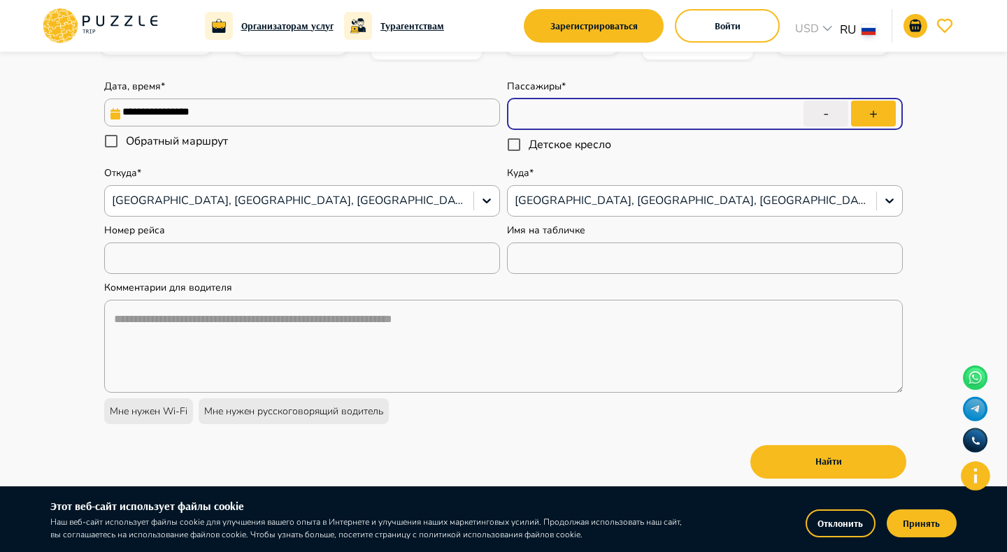
click at [596, 115] on input "*" at bounding box center [705, 113] width 396 height 39
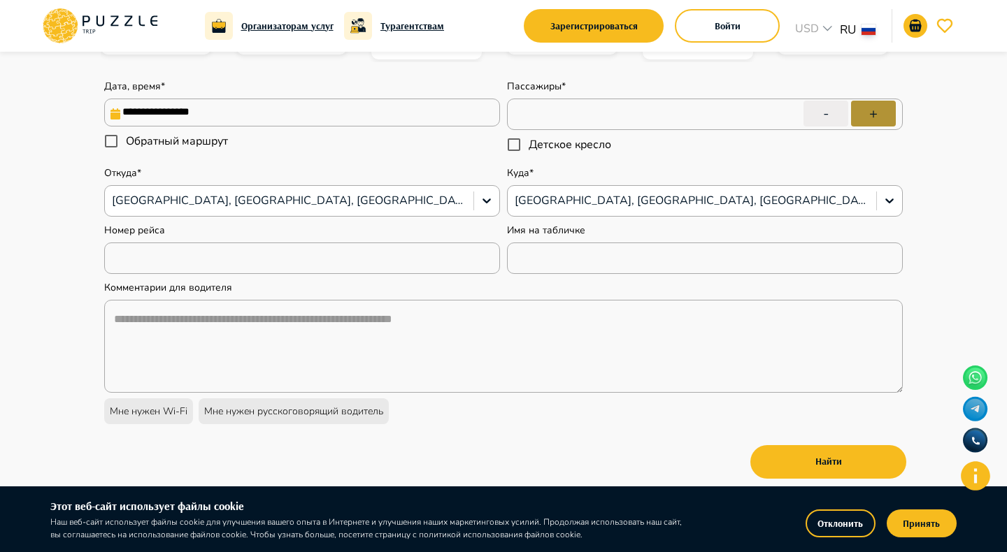
click at [868, 110] on button "+" at bounding box center [873, 114] width 45 height 26
type input "*"
type textarea "*"
click at [868, 110] on button "+" at bounding box center [873, 114] width 45 height 26
type input "*"
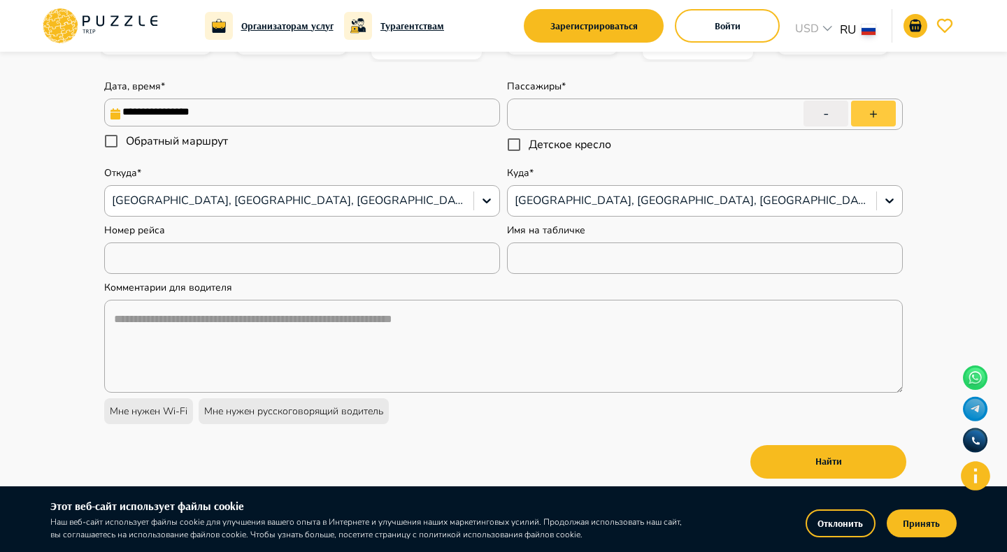
type textarea "*"
click at [868, 110] on button "+" at bounding box center [873, 114] width 45 height 26
type input "*"
click at [155, 145] on span "Обратный маршрут" at bounding box center [177, 141] width 102 height 17
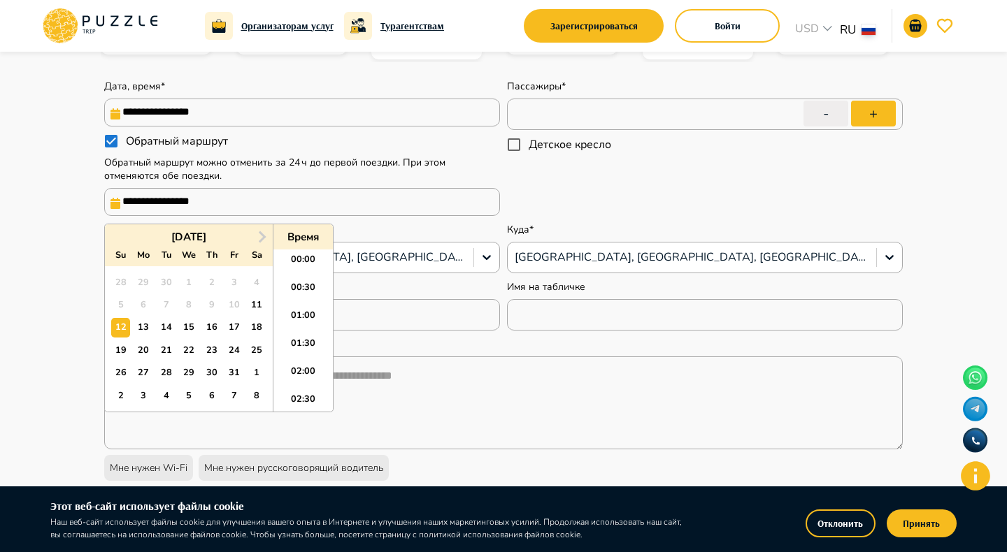
click at [217, 212] on input "**********" at bounding box center [302, 202] width 396 height 28
click at [255, 351] on div "25" at bounding box center [257, 350] width 19 height 19
type textarea "*"
type input "**********"
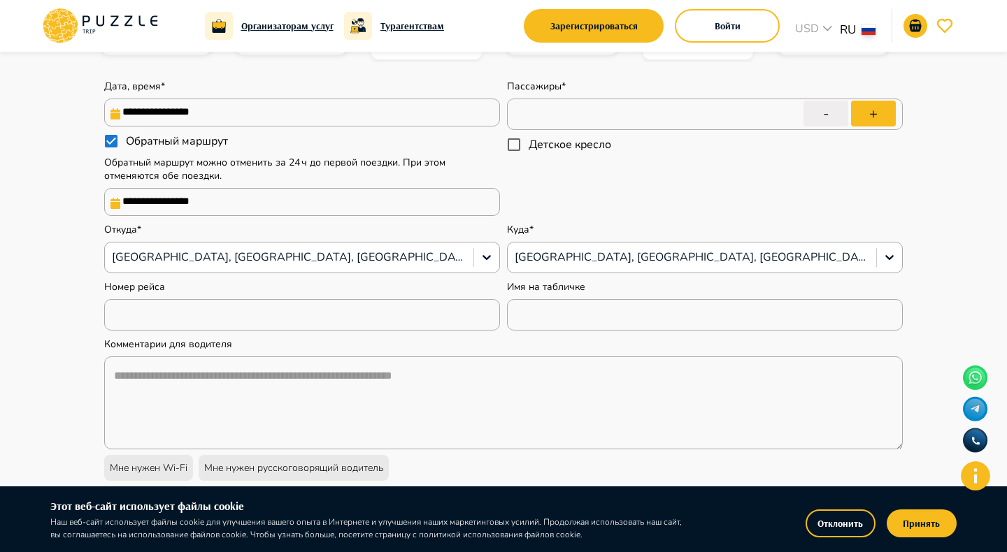
click at [567, 184] on div "Пассажиры* * ​ - + Детское кресло" at bounding box center [705, 148] width 396 height 136
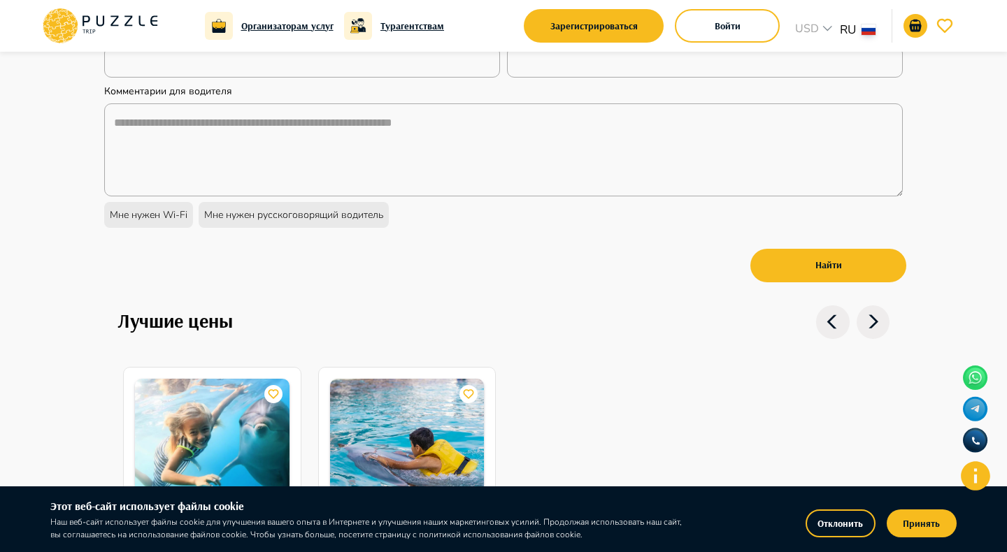
scroll to position [571, 0]
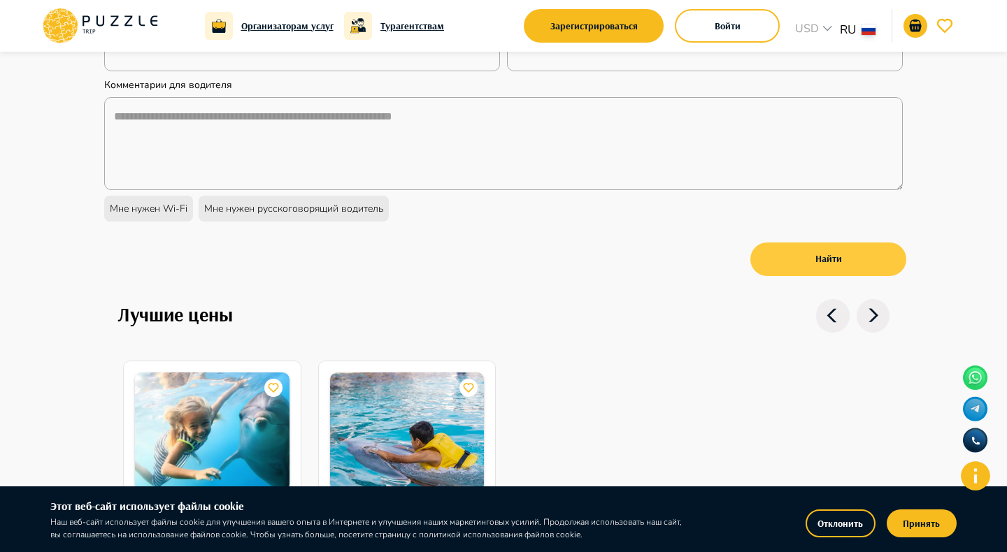
click at [814, 274] on button "Найти" at bounding box center [828, 260] width 156 height 34
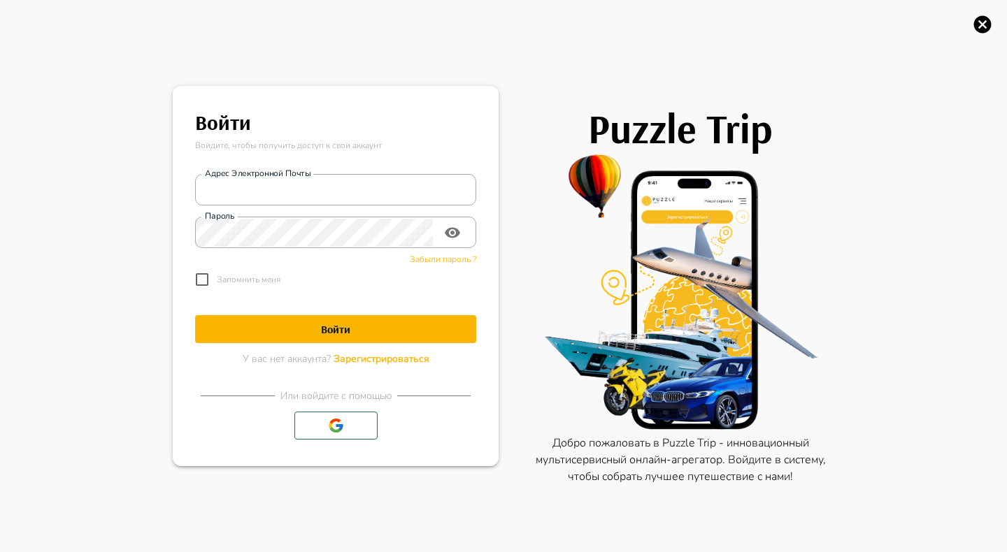
type textarea "*"
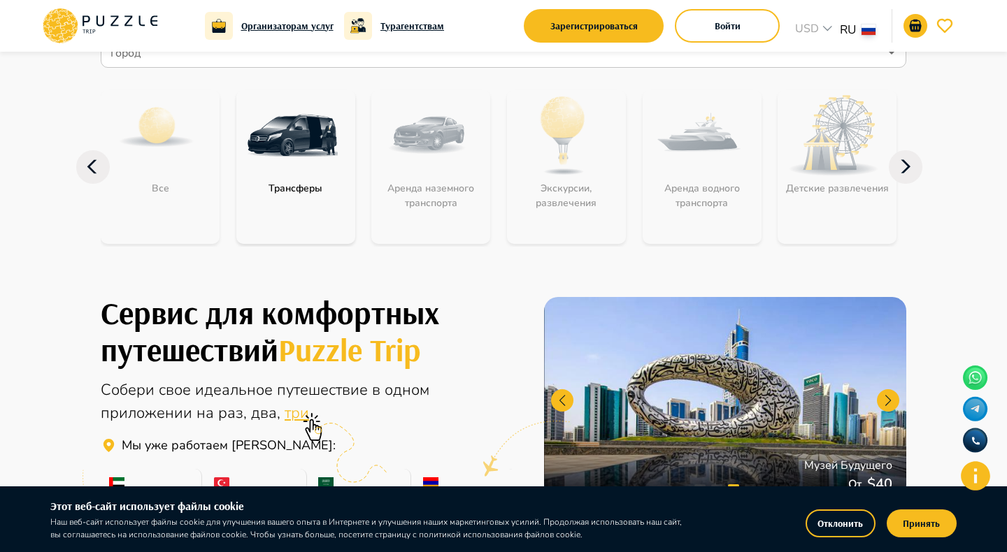
scroll to position [43, 0]
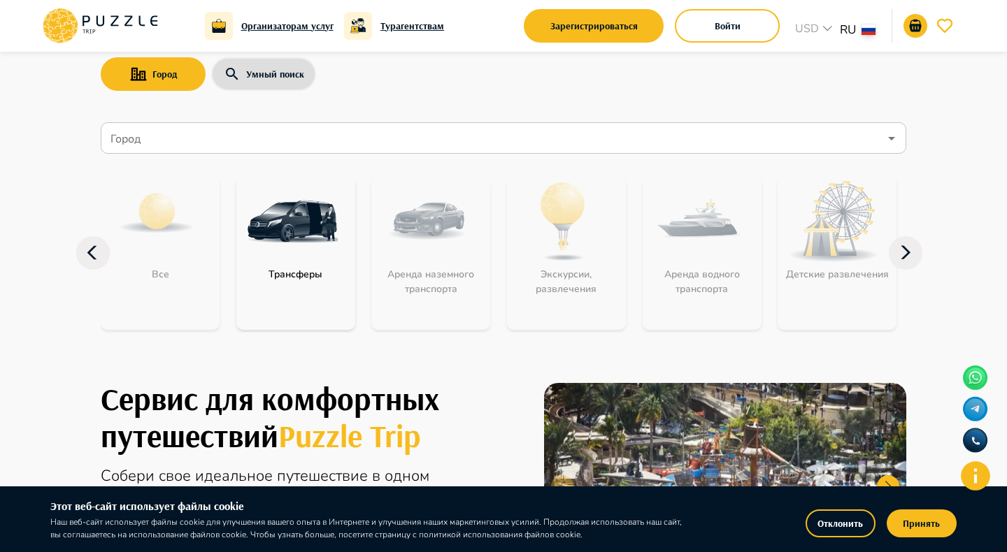
click at [910, 259] on icon at bounding box center [906, 253] width 34 height 34
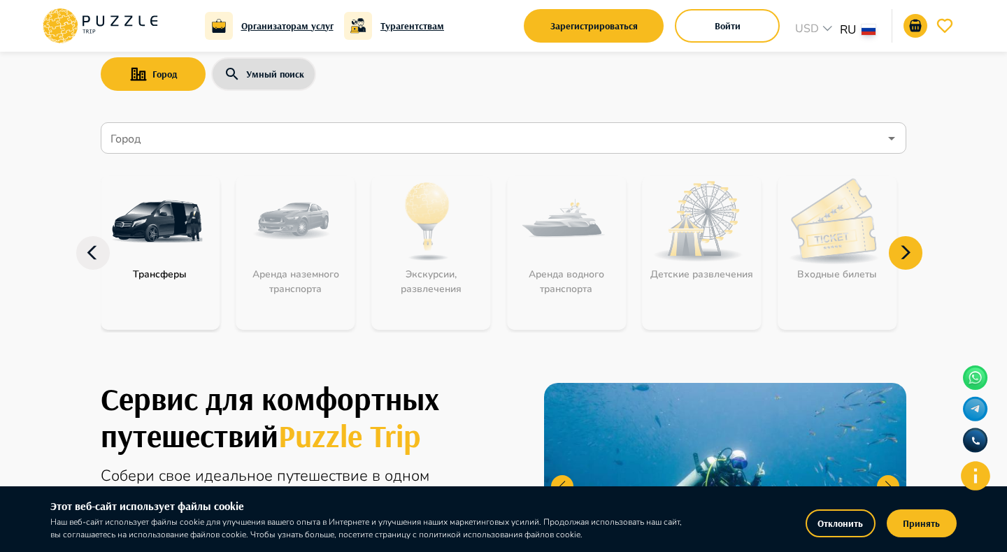
click at [910, 259] on icon at bounding box center [906, 253] width 34 height 34
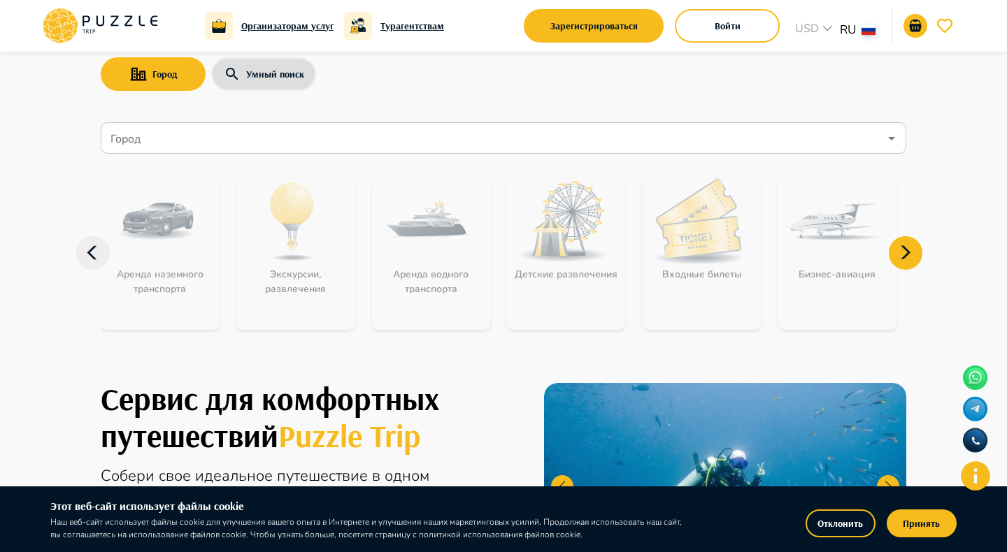
click at [910, 259] on icon at bounding box center [906, 253] width 34 height 34
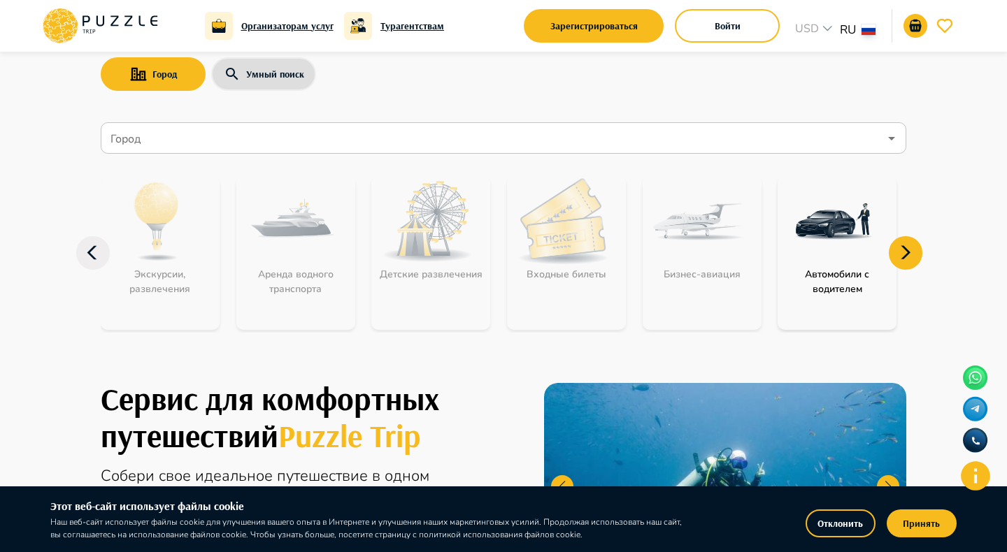
click at [910, 259] on icon at bounding box center [906, 253] width 34 height 34
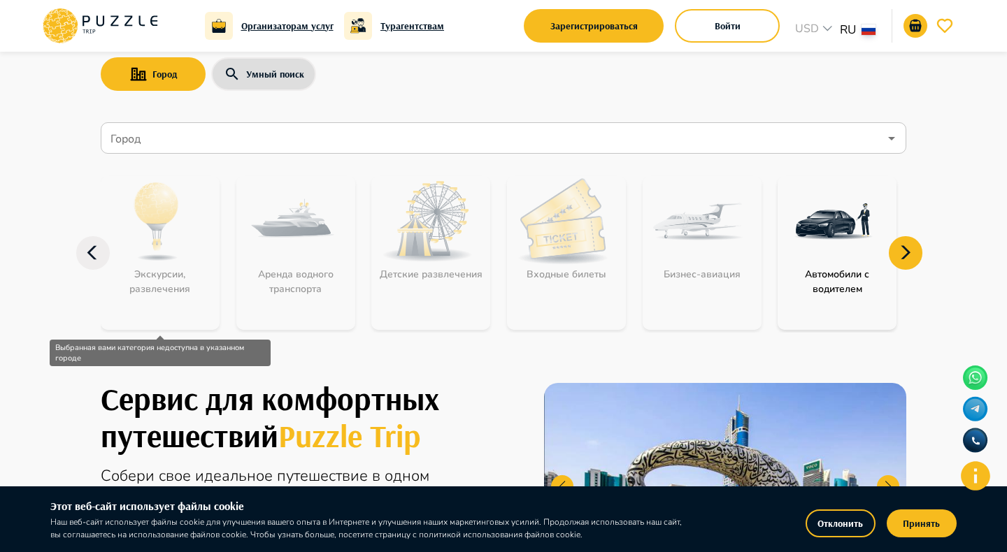
click at [103, 265] on icon at bounding box center [93, 253] width 34 height 34
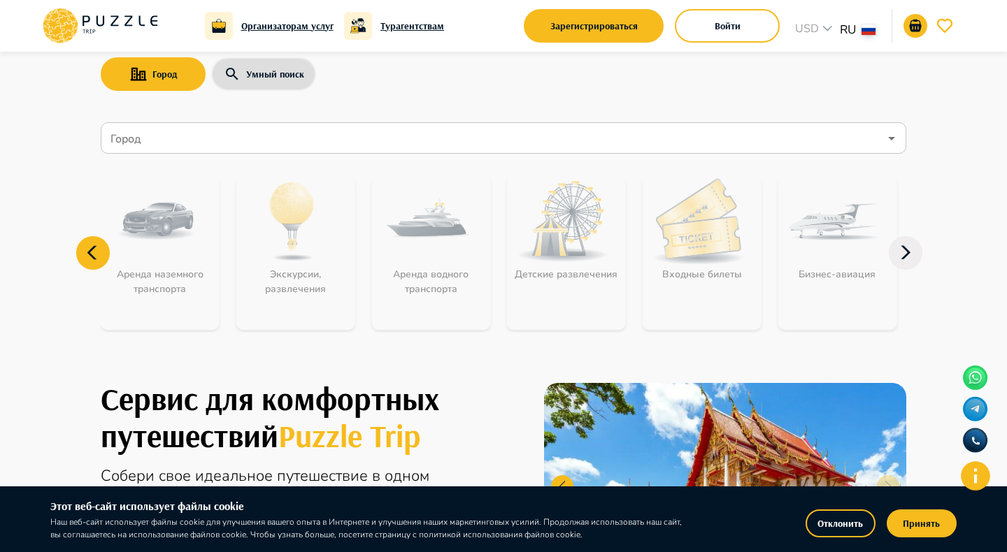
click at [91, 257] on icon at bounding box center [93, 253] width 34 height 34
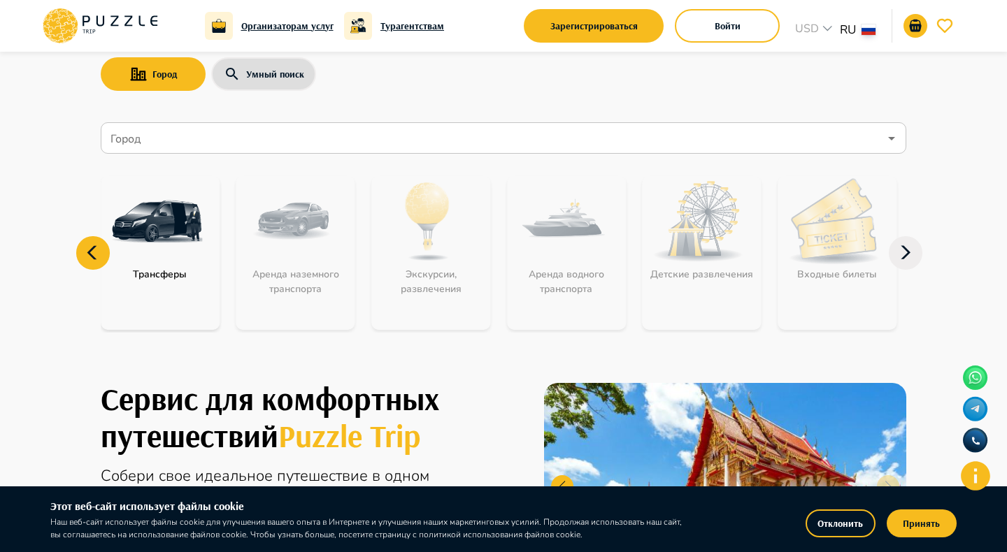
click at [203, 222] on div "category-get_transfer" at bounding box center [157, 221] width 112 height 91
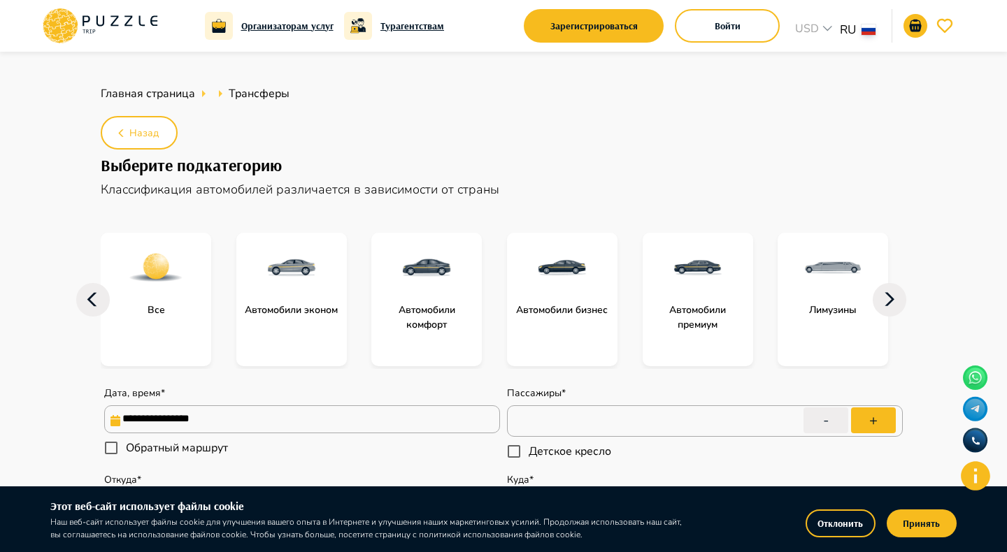
type textarea "*"
